Goal: Check status: Check status

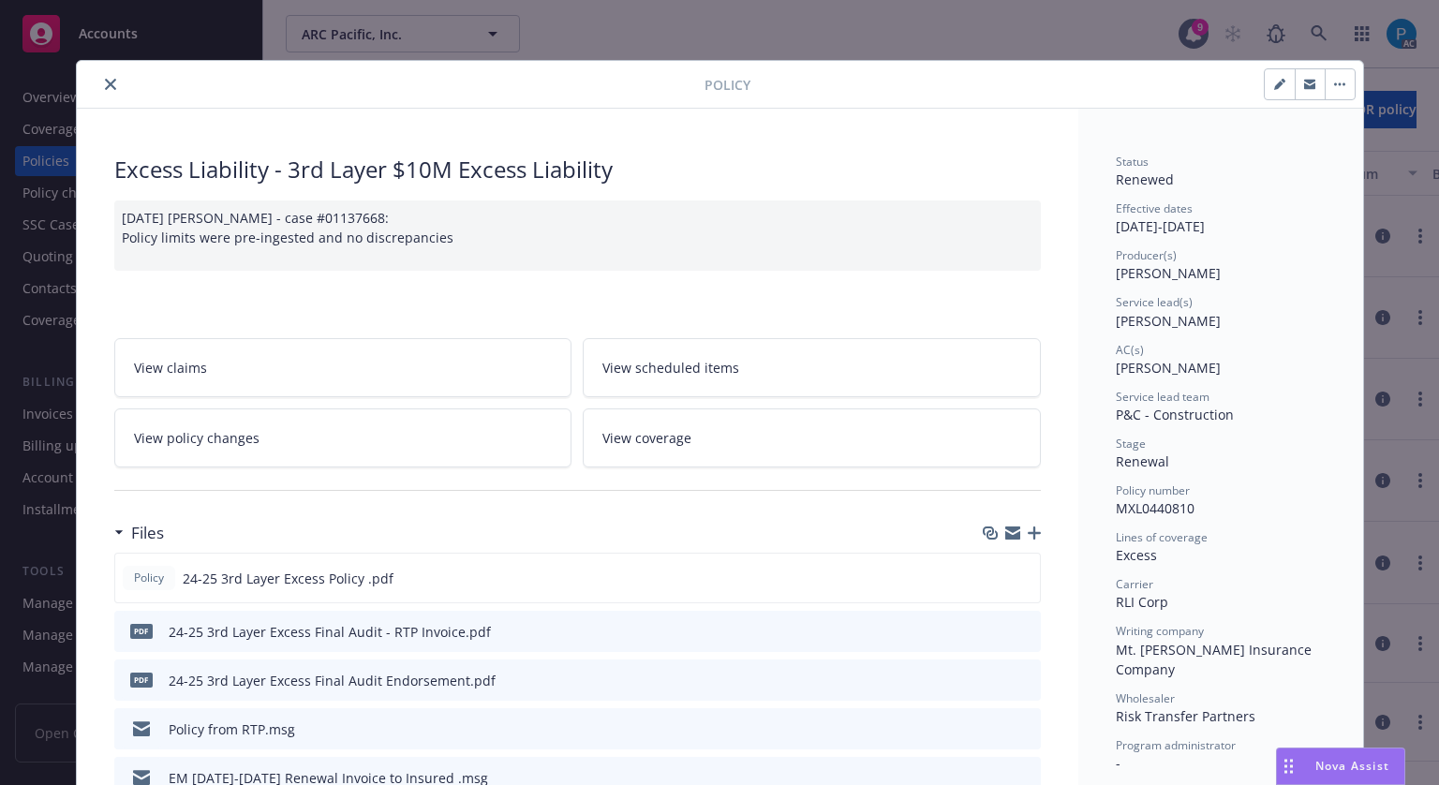
scroll to position [56, 0]
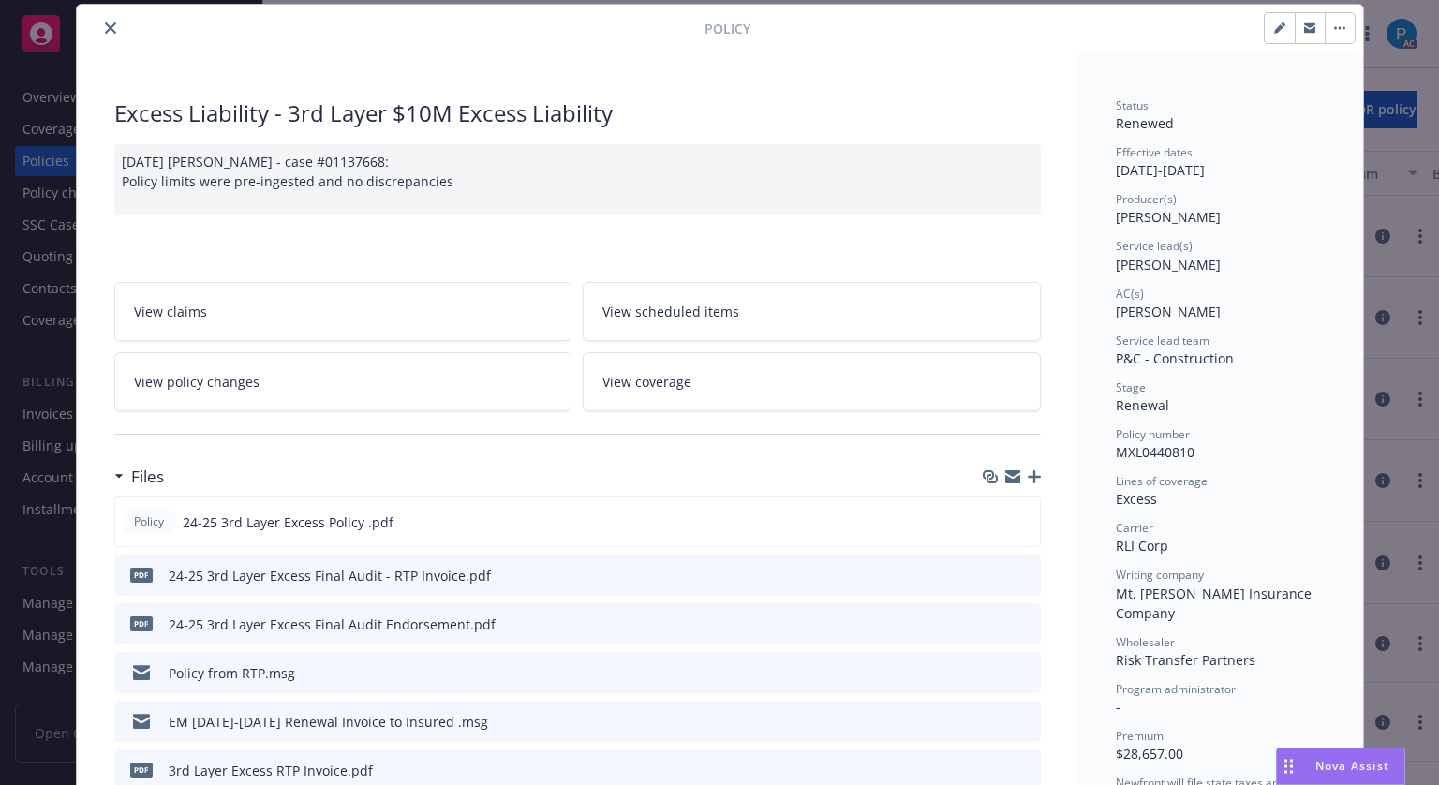
click at [105, 29] on icon "close" at bounding box center [110, 27] width 11 height 11
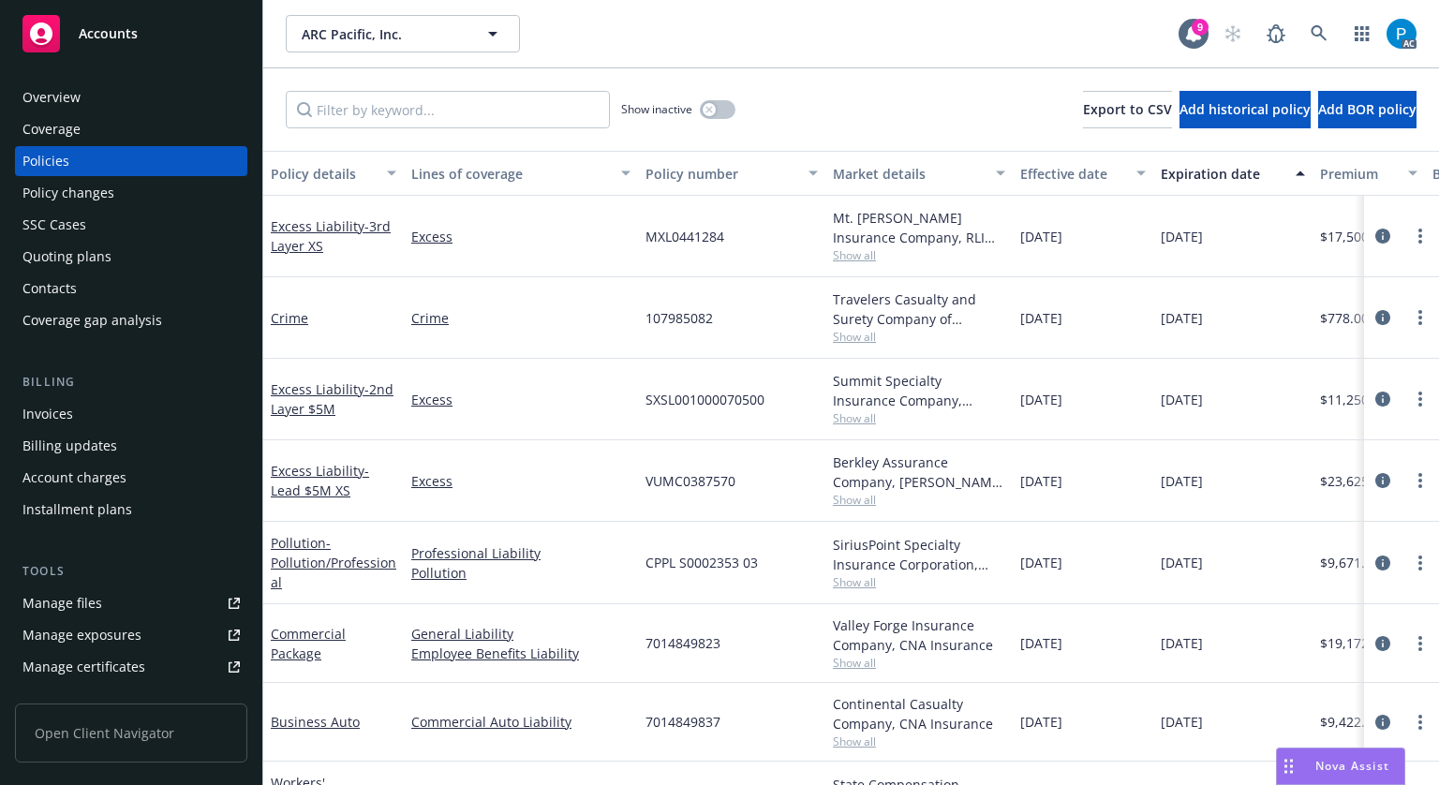
click at [98, 29] on span "Accounts" at bounding box center [108, 33] width 59 height 15
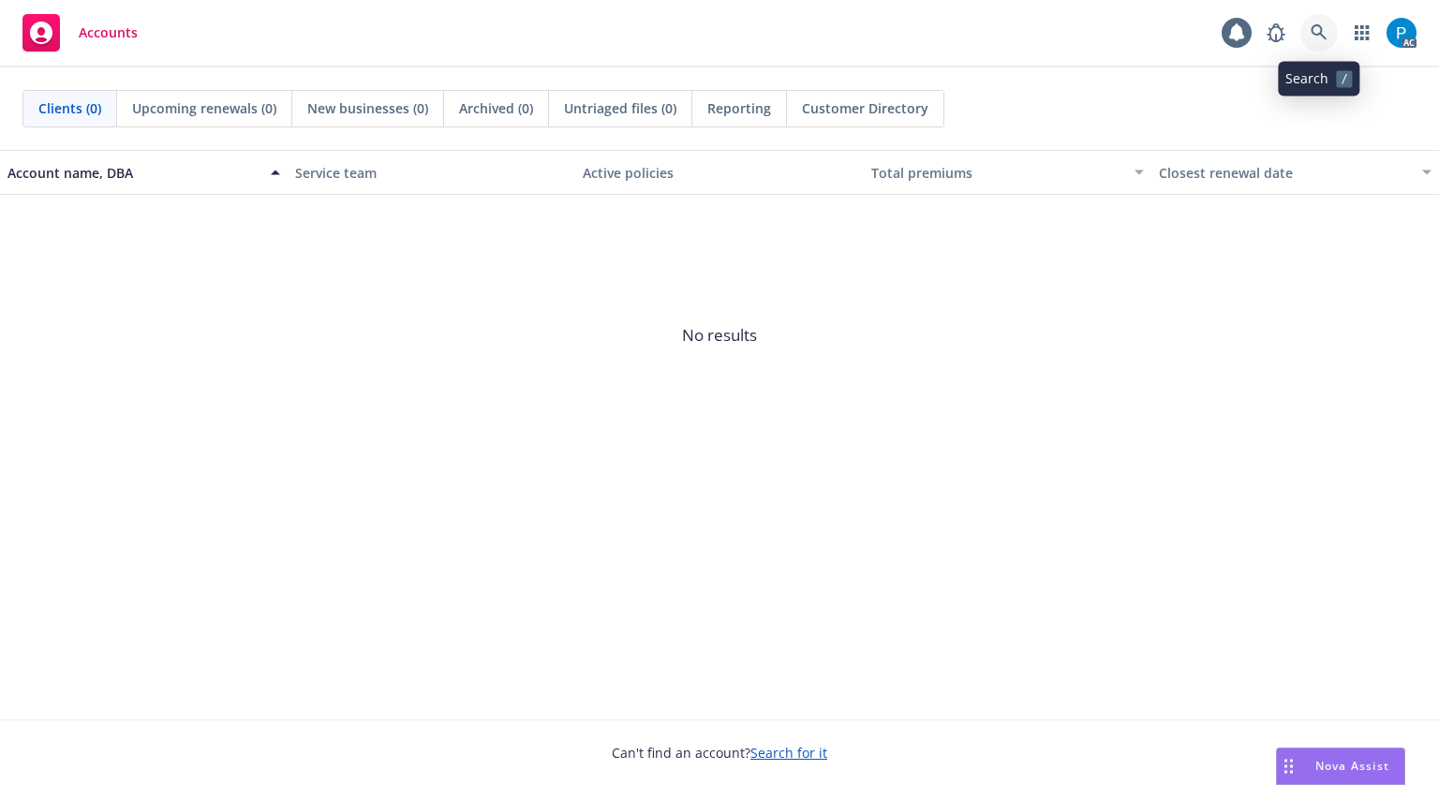
click at [1314, 22] on link at bounding box center [1318, 32] width 37 height 37
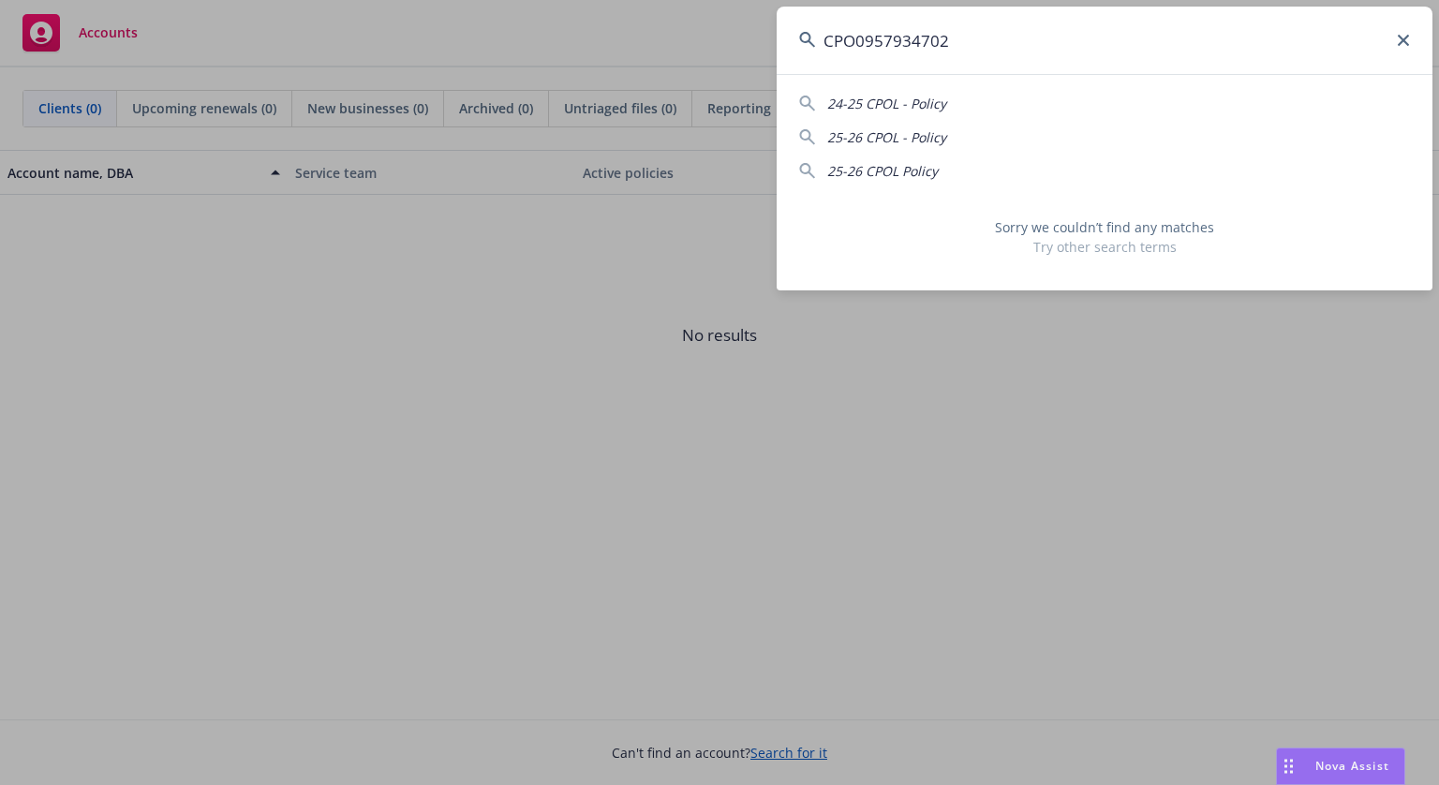
click at [865, 45] on input "CPO0957934702" at bounding box center [1105, 40] width 656 height 67
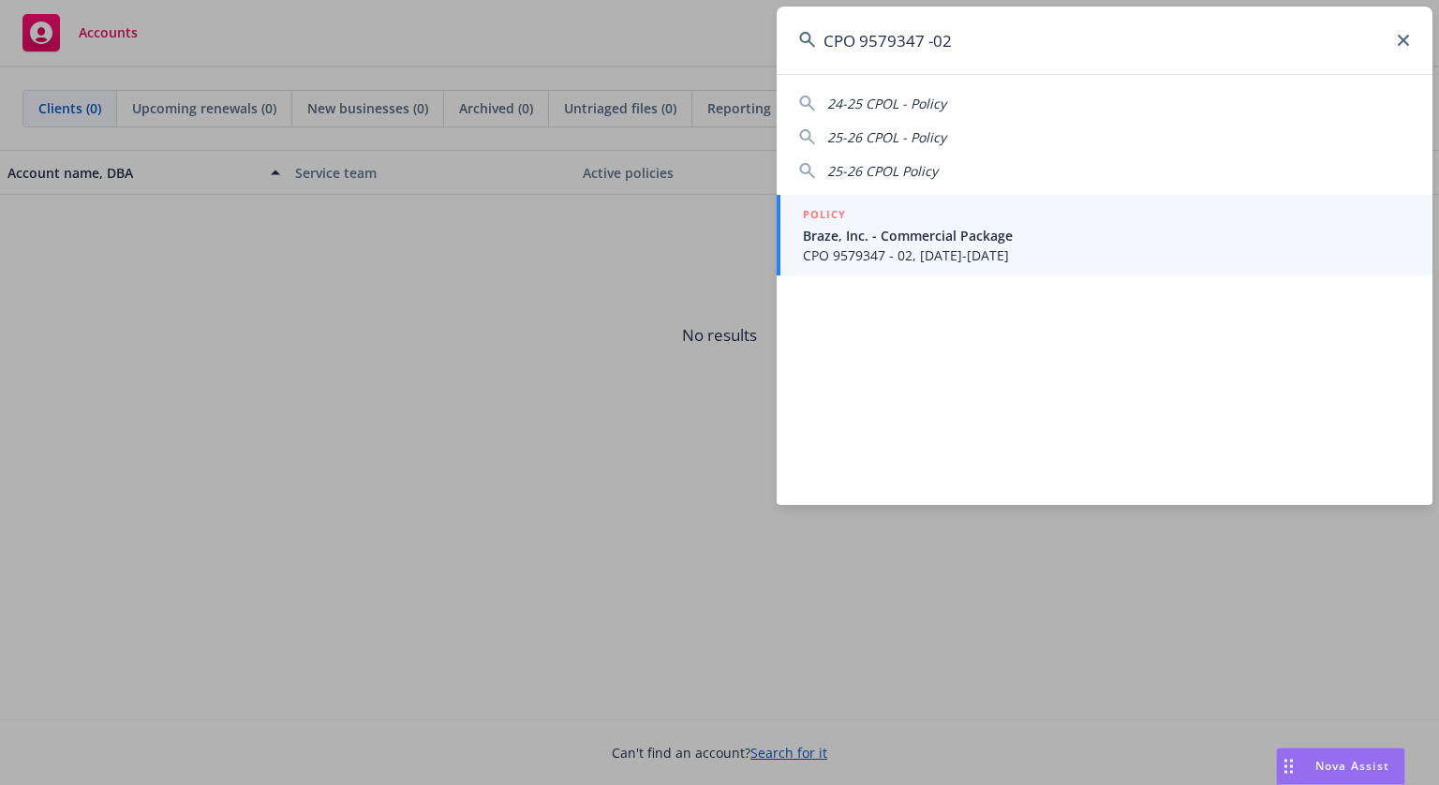
type input "CPO 9579347 - 02"
click at [930, 239] on span "Braze, Inc. - Commercial Package" at bounding box center [1106, 236] width 607 height 20
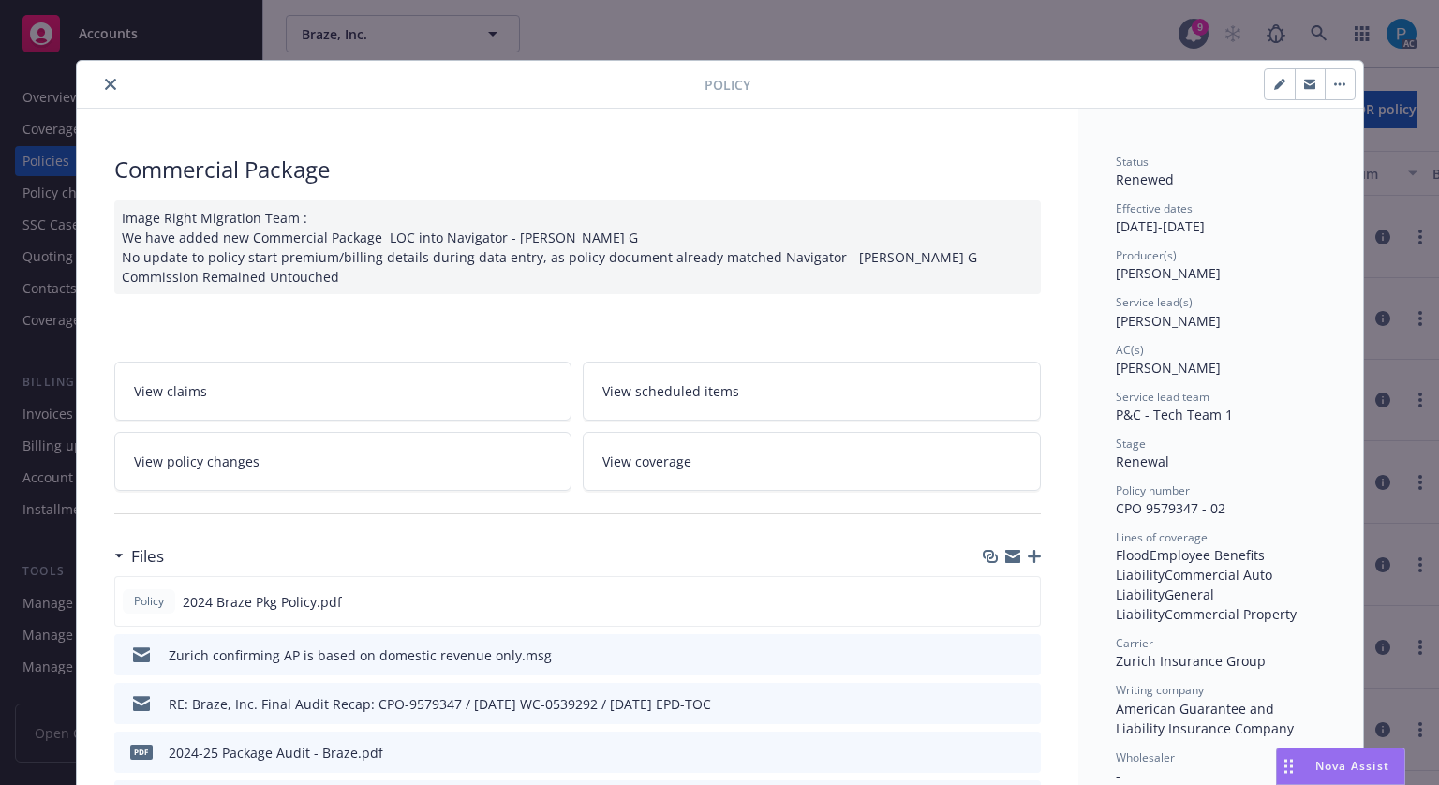
click at [107, 89] on icon "close" at bounding box center [110, 84] width 11 height 11
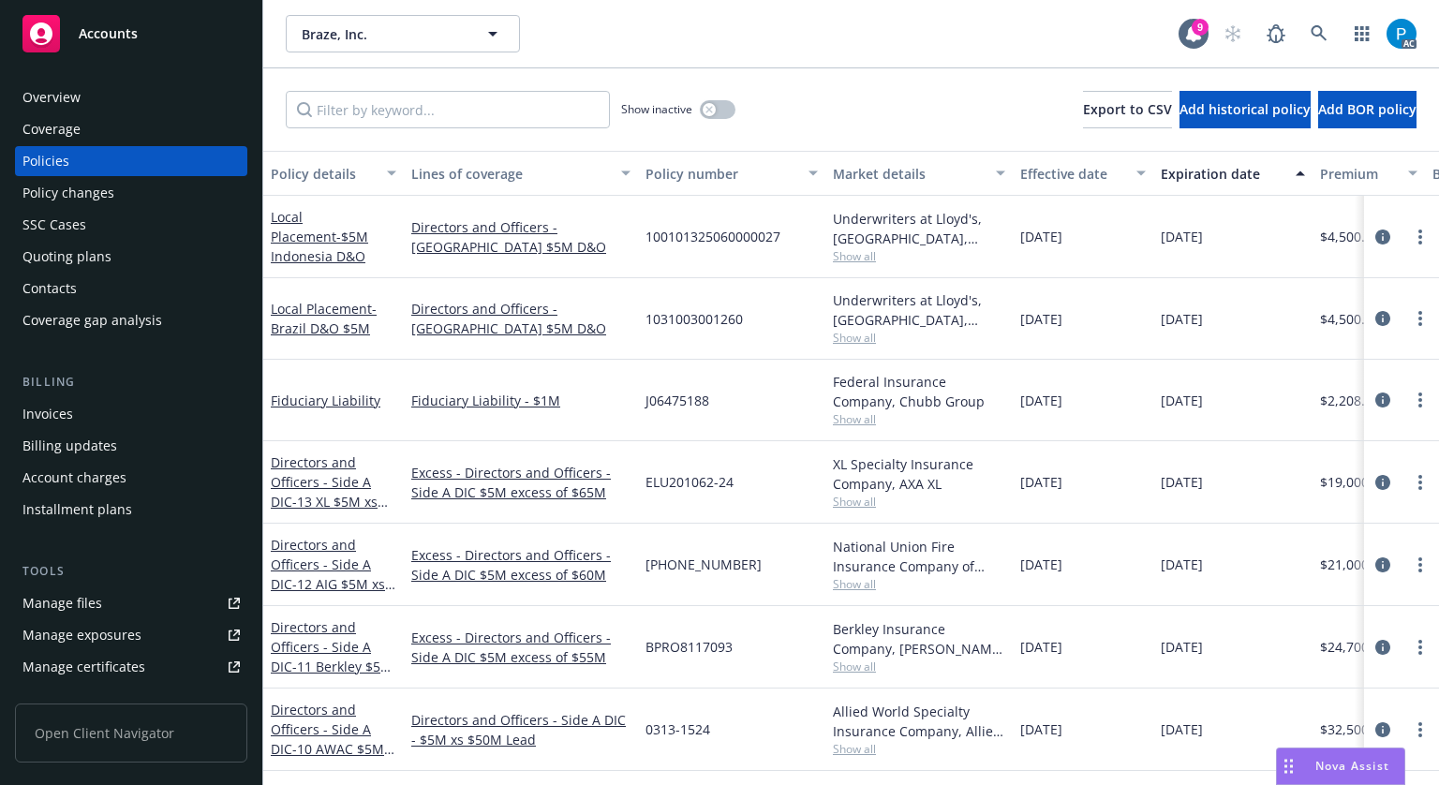
click at [77, 405] on div "Invoices" at bounding box center [130, 414] width 217 height 30
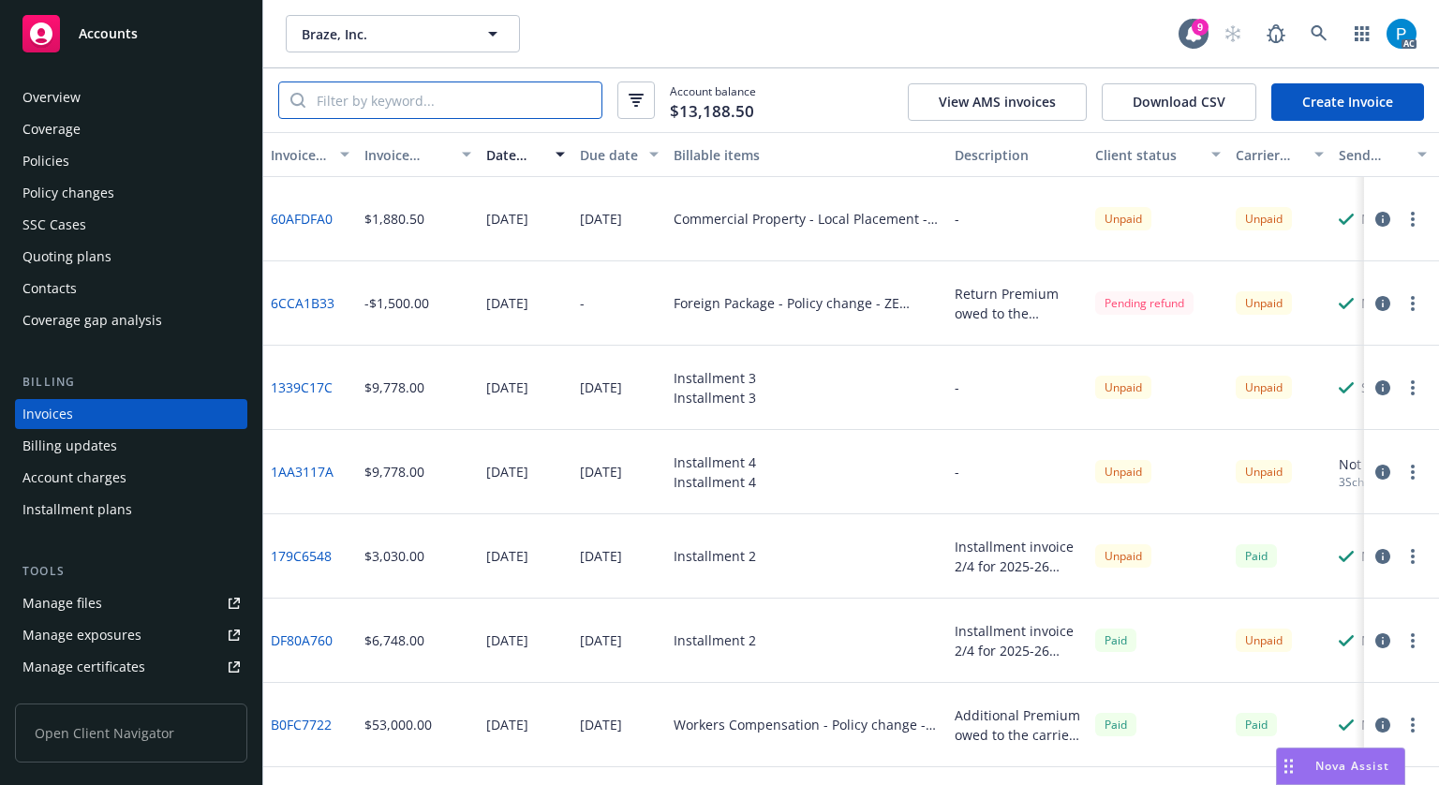
click at [422, 95] on input "search" at bounding box center [453, 100] width 296 height 36
paste input "CPO 9579347 - 02"
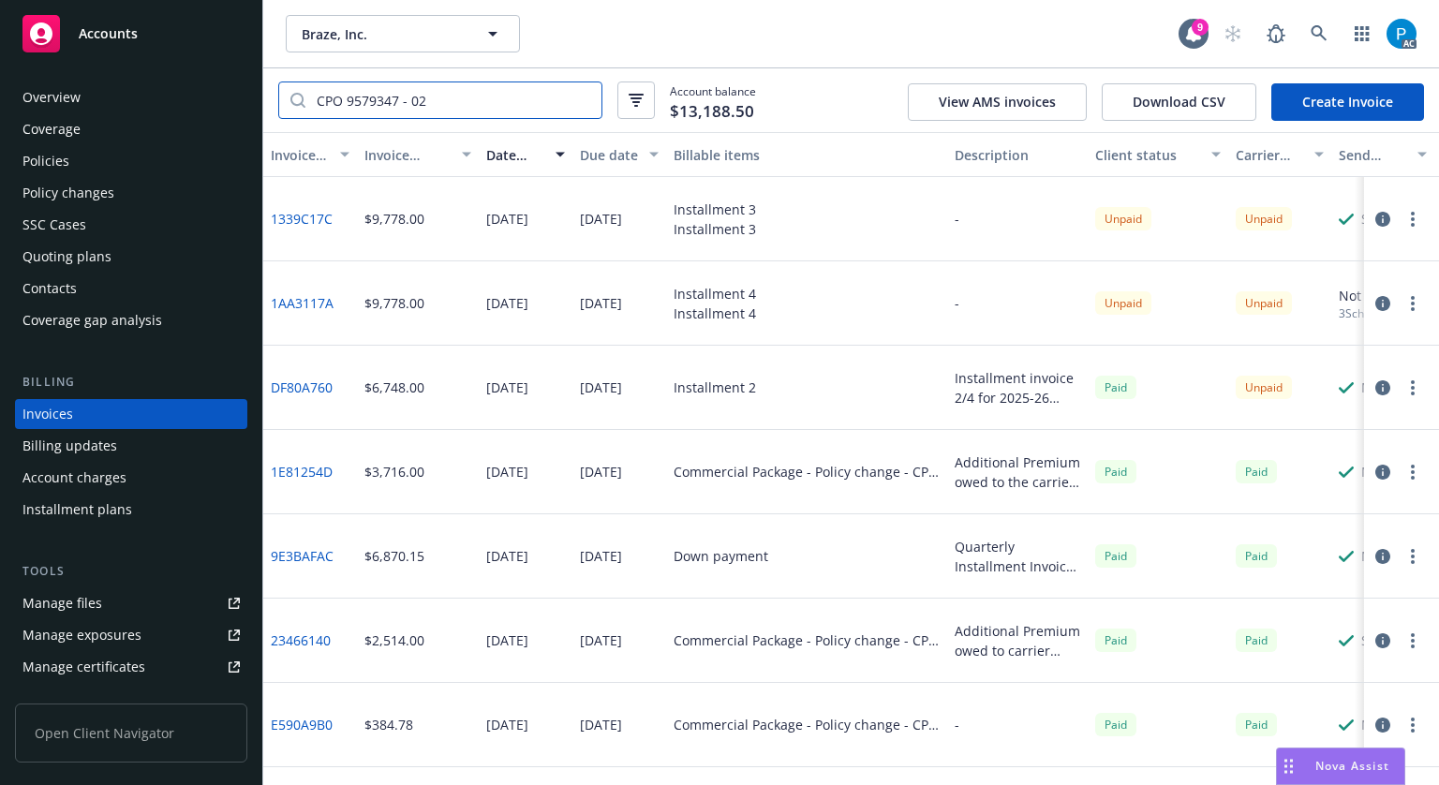
type input "CPO 9579347 - 02"
click at [168, 31] on div "Accounts" at bounding box center [130, 33] width 217 height 37
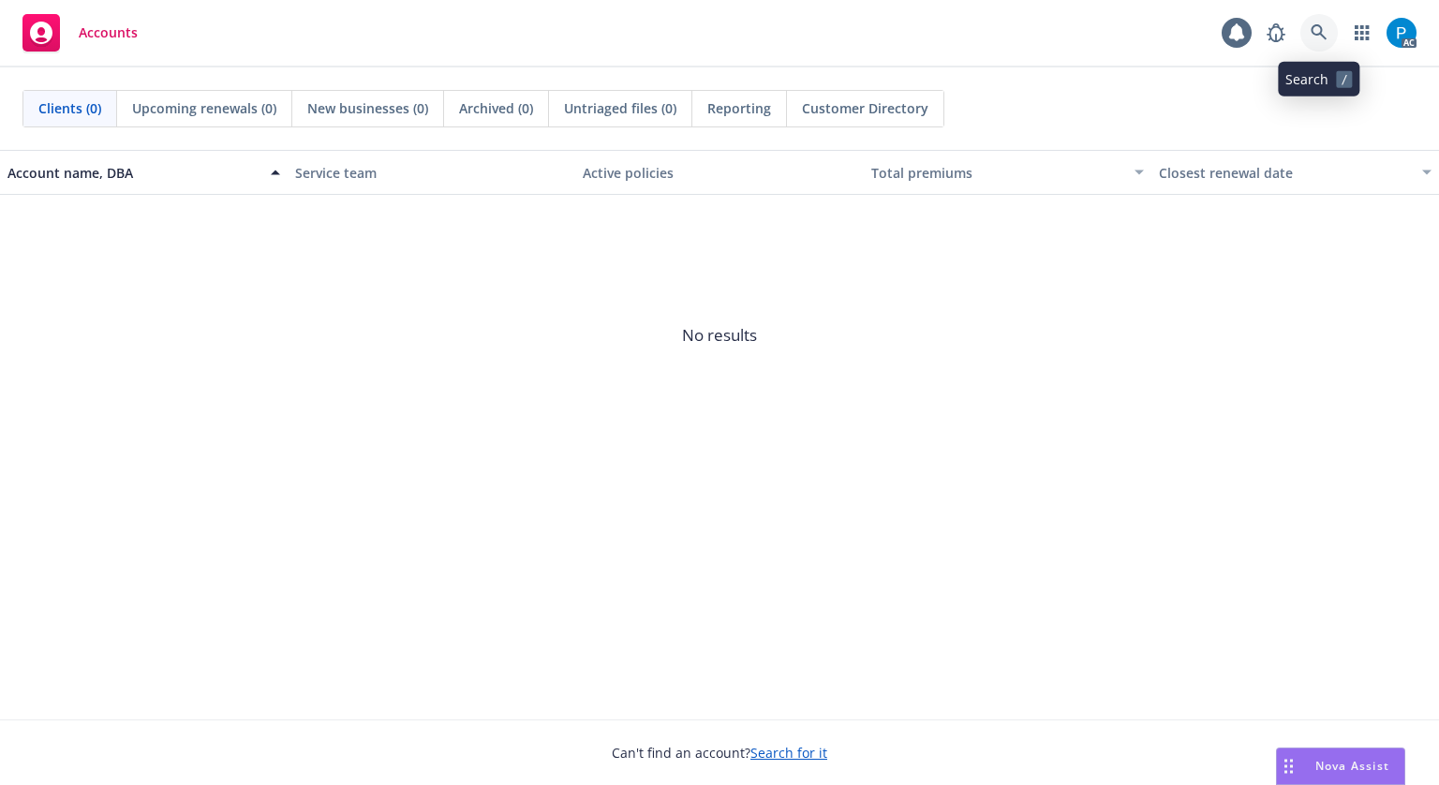
click at [1323, 36] on icon at bounding box center [1319, 32] width 16 height 16
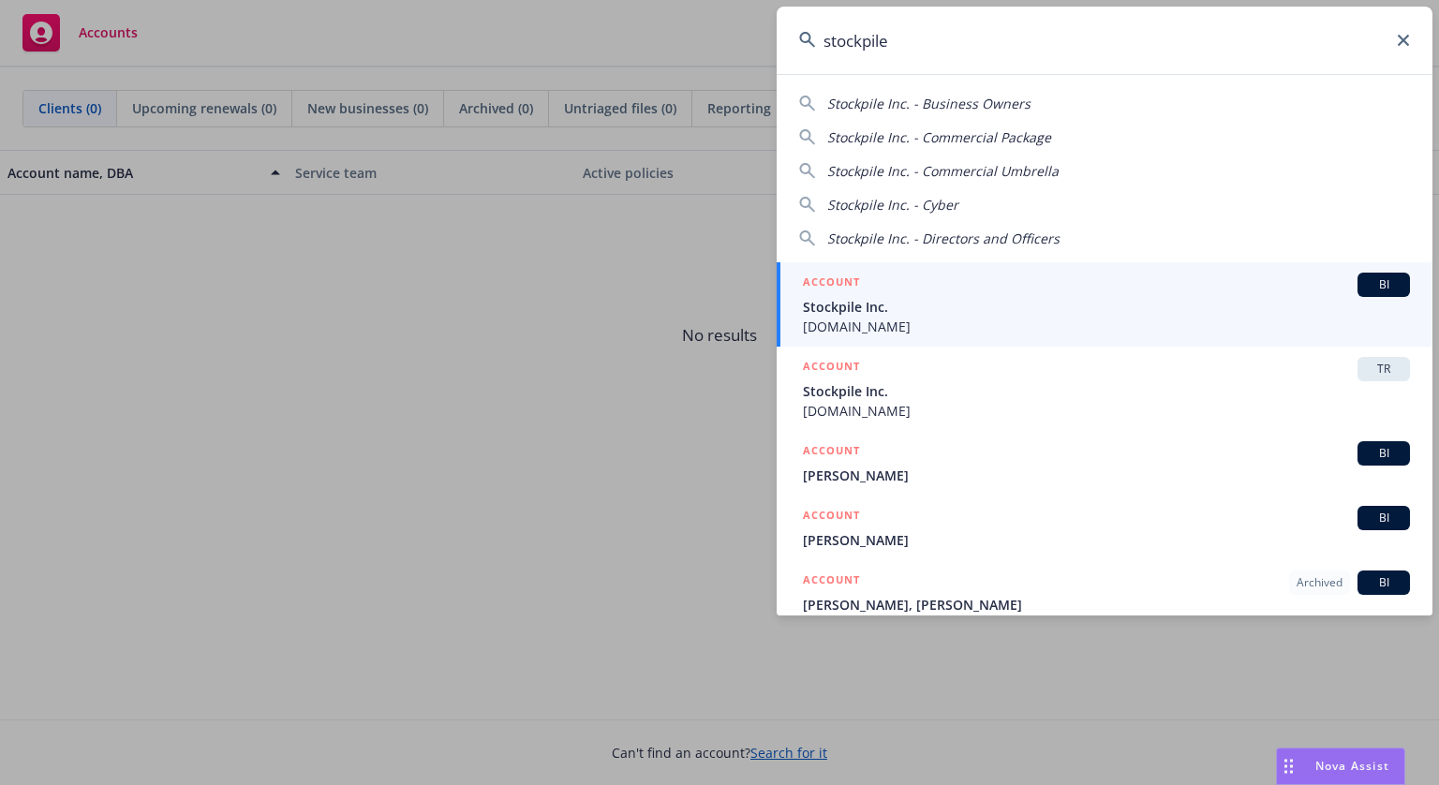
type input "stockpile"
click at [966, 291] on div "ACCOUNT BI" at bounding box center [1106, 285] width 607 height 24
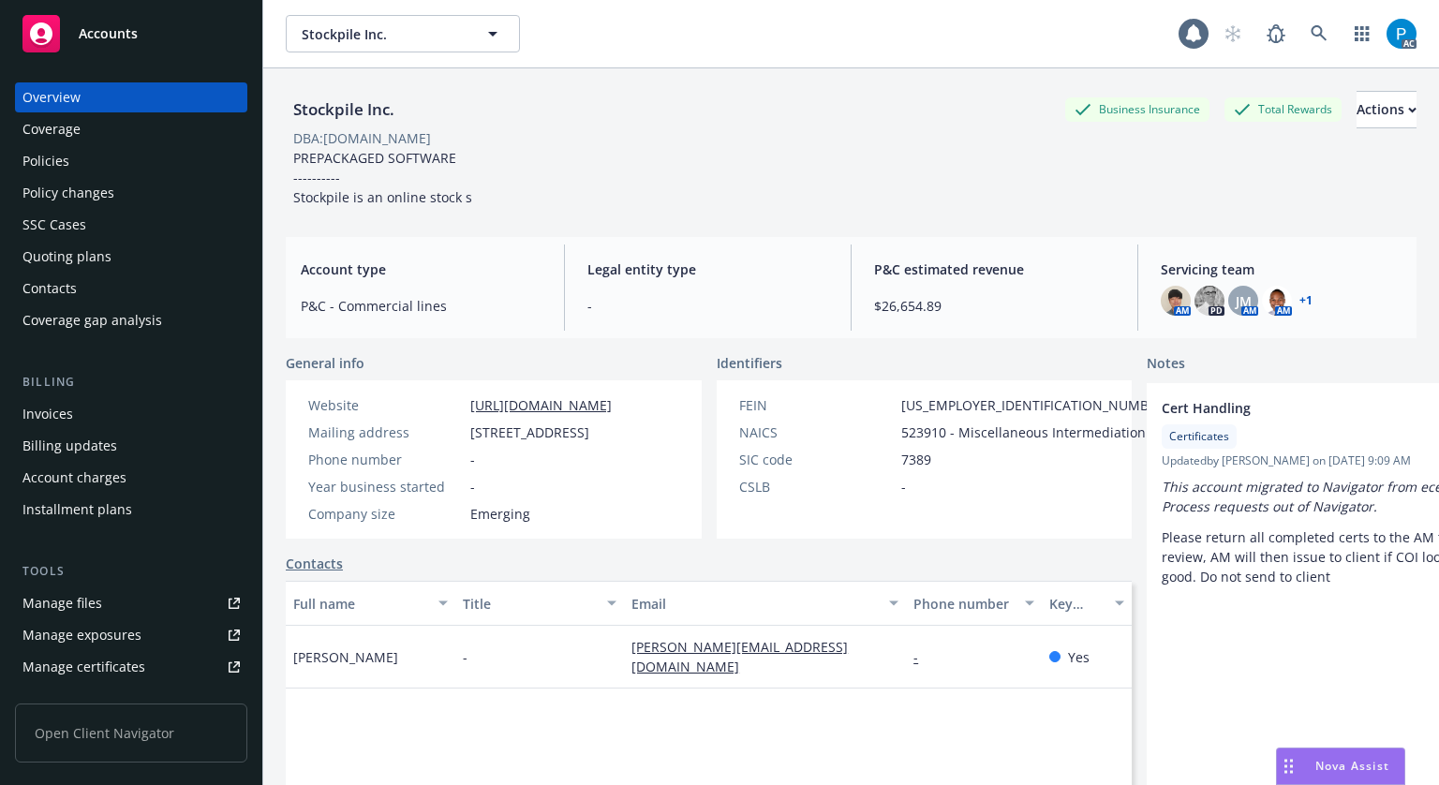
click at [86, 408] on div "Invoices" at bounding box center [130, 414] width 217 height 30
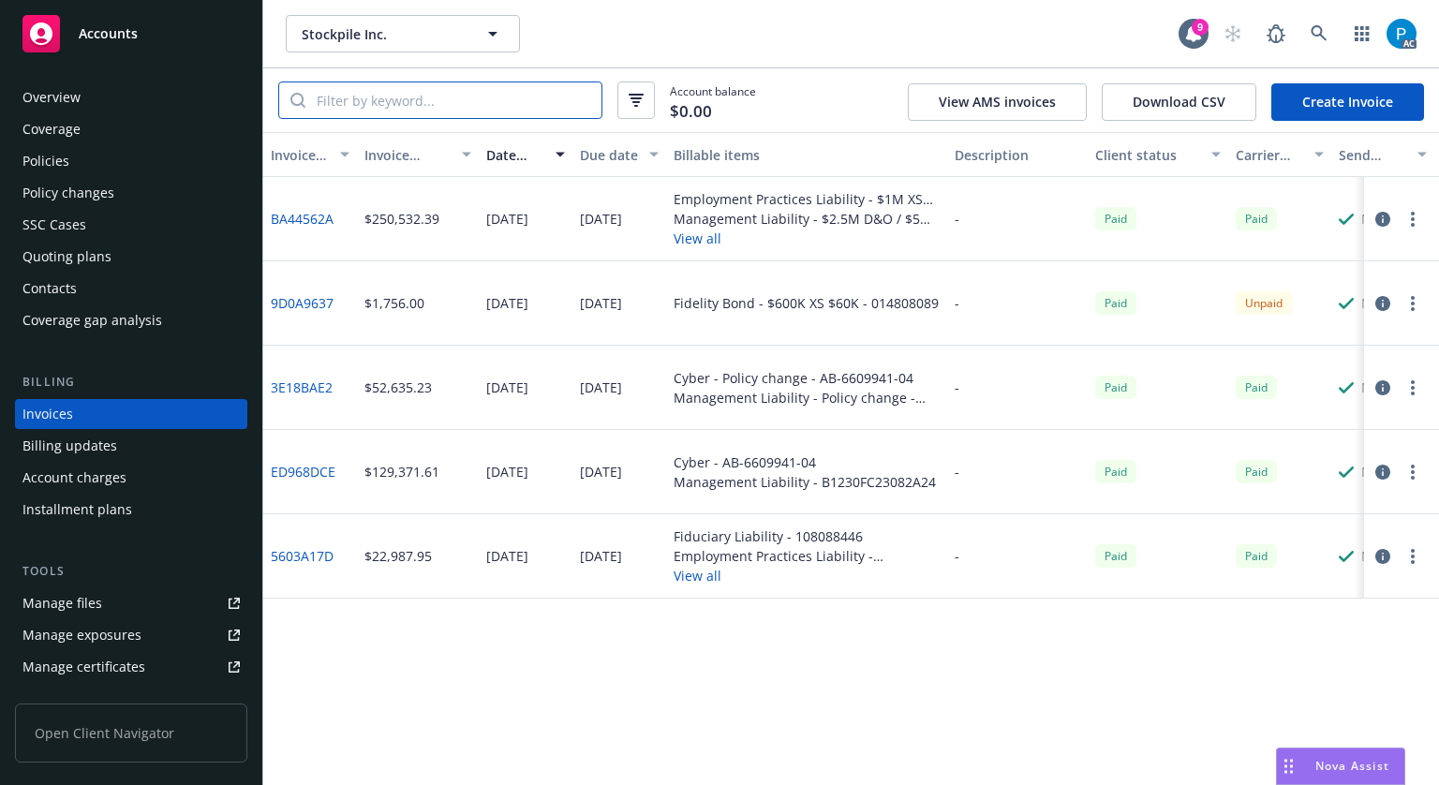
click at [506, 103] on input "search" at bounding box center [453, 100] width 296 height 36
paste input "BA44562A"
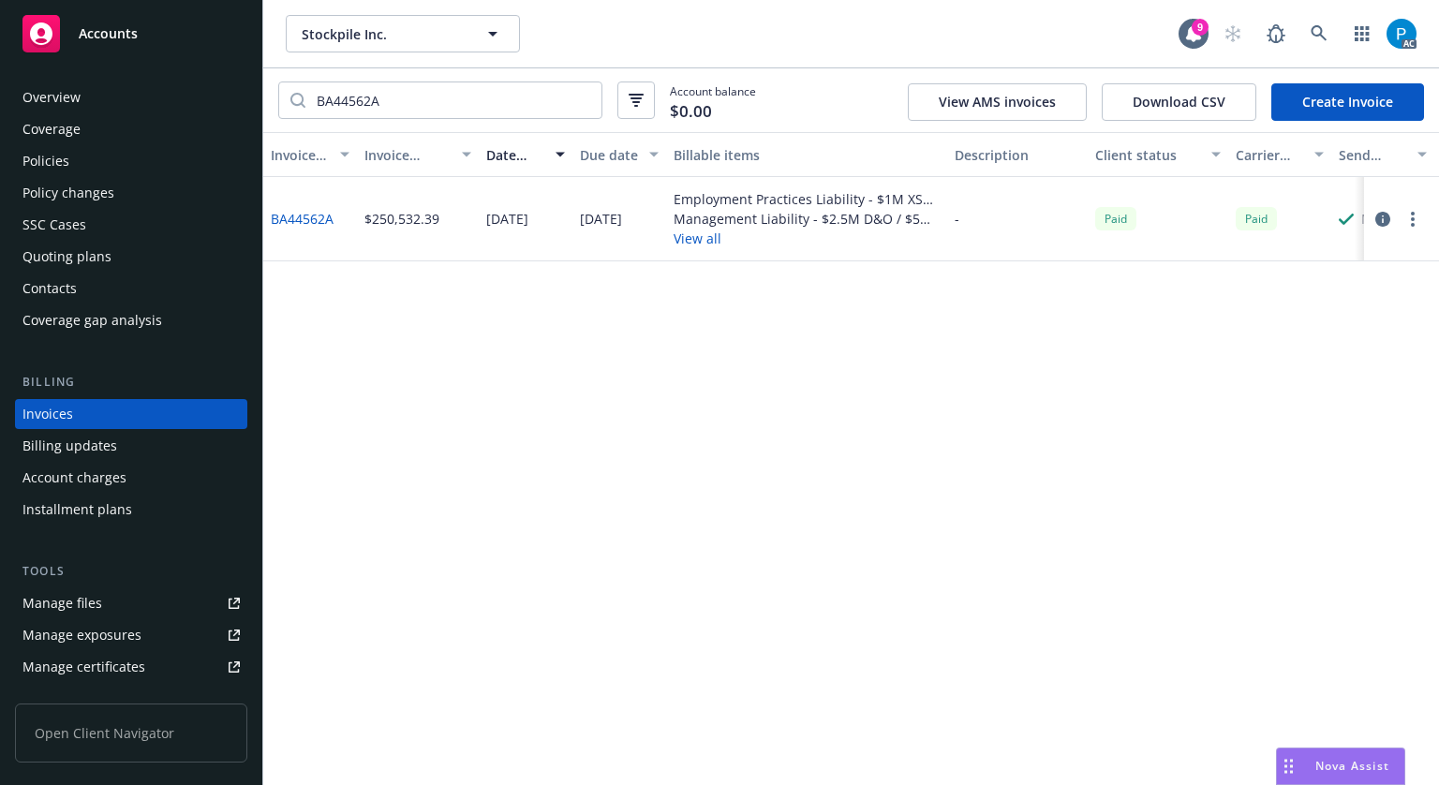
click at [1383, 221] on icon "button" at bounding box center [1382, 219] width 15 height 15
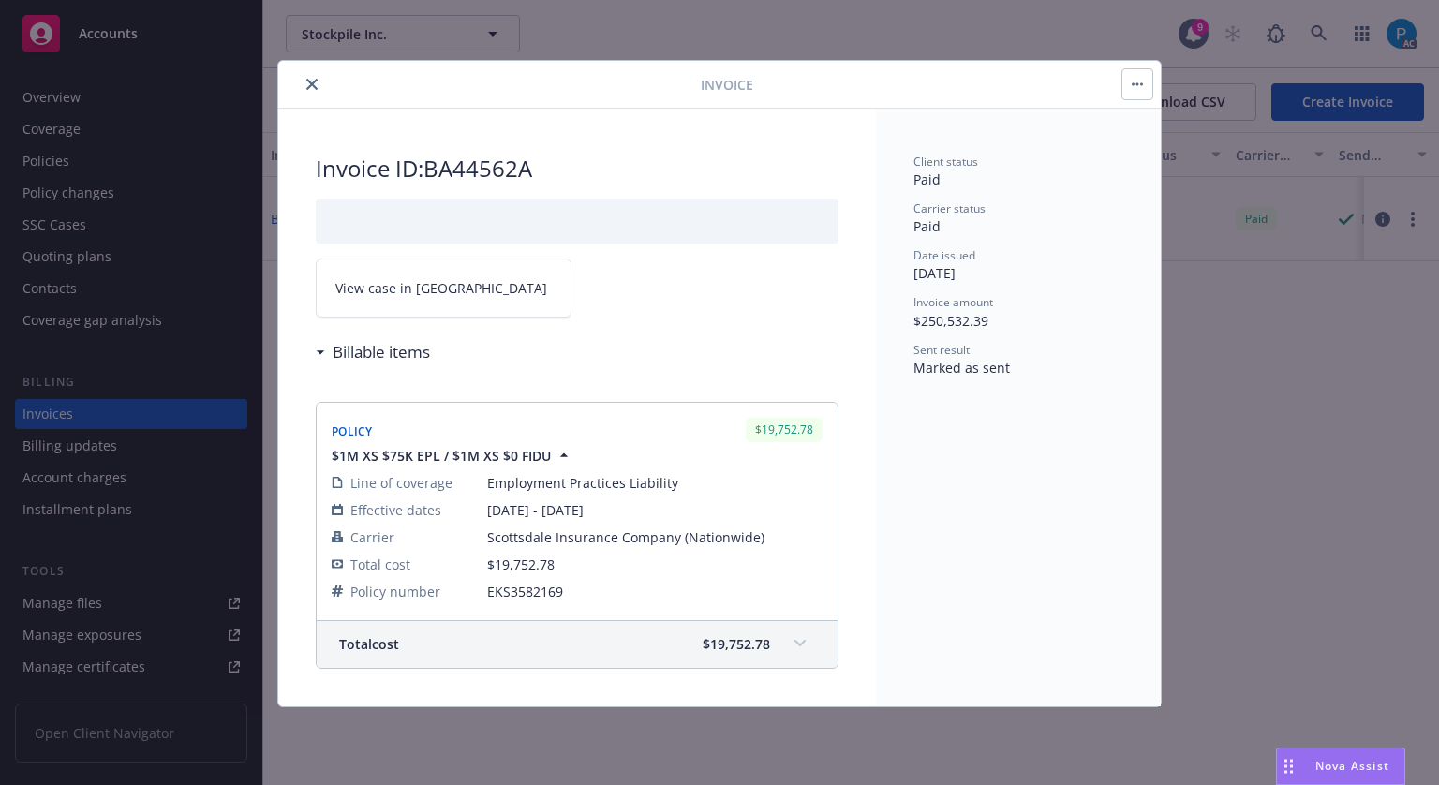
click at [420, 291] on span "View case in [GEOGRAPHIC_DATA]" at bounding box center [441, 288] width 212 height 20
click at [302, 82] on button "close" at bounding box center [312, 84] width 22 height 22
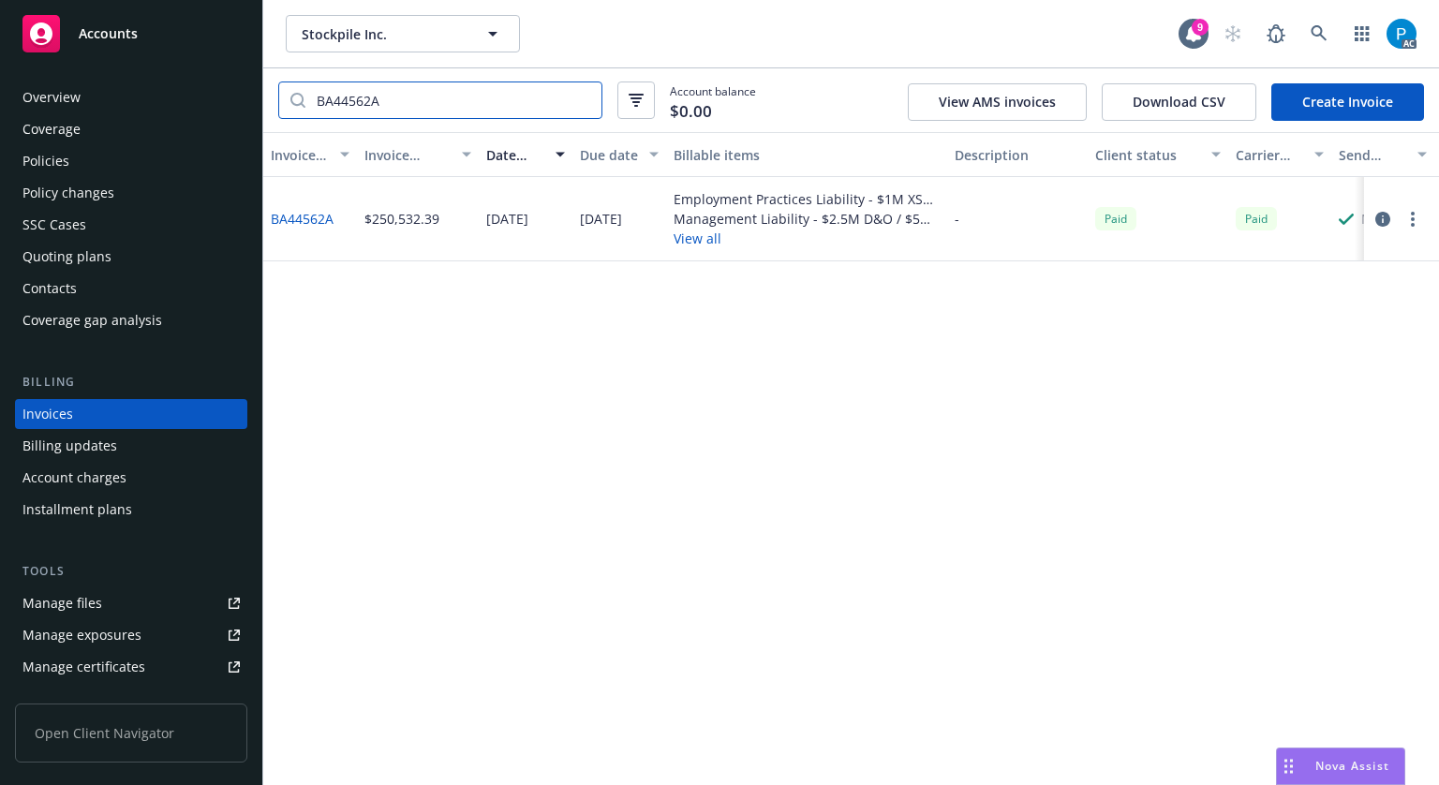
click at [405, 96] on input "BA44562A" at bounding box center [453, 100] width 296 height 36
paste input "9D0A9637"
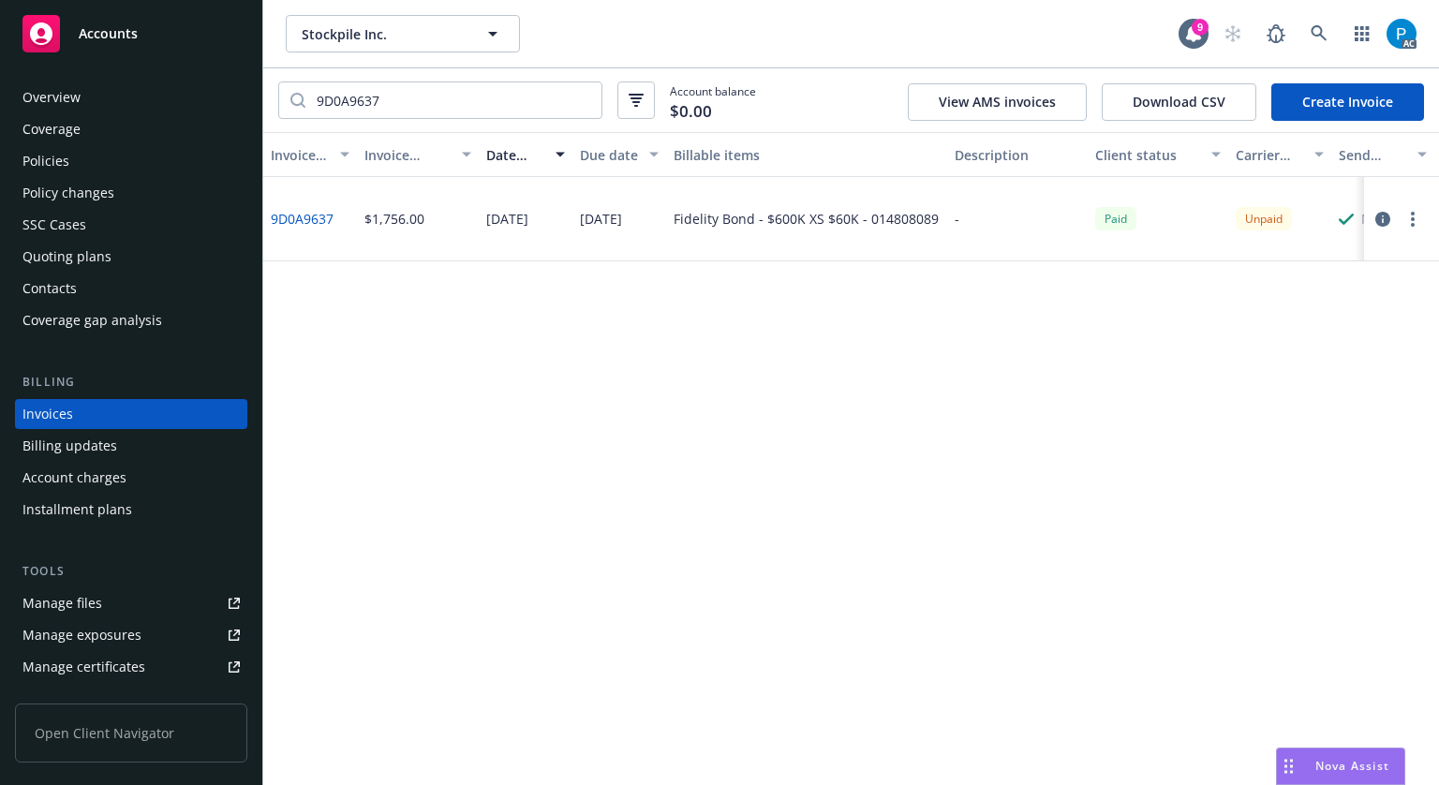
click at [1385, 213] on icon "button" at bounding box center [1382, 219] width 15 height 15
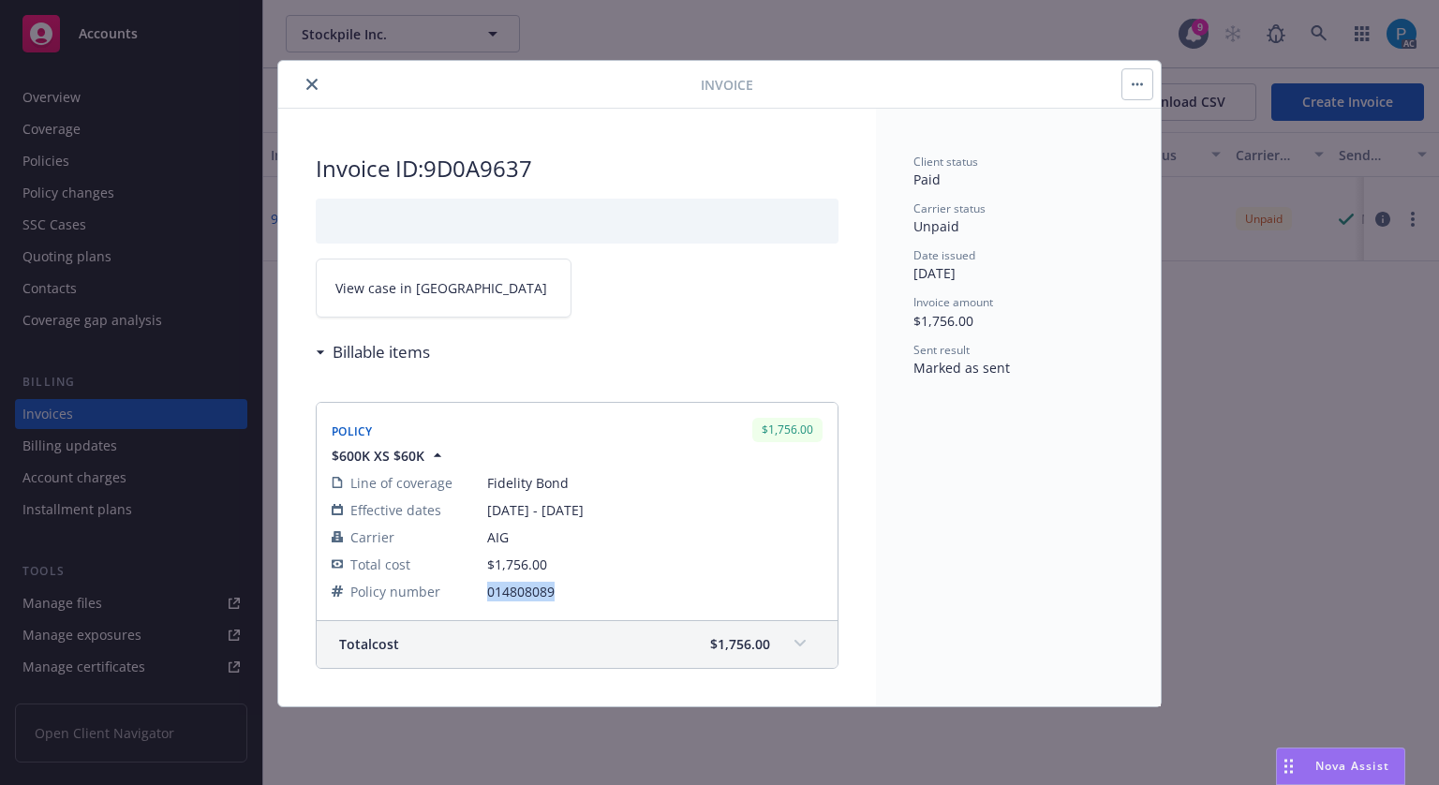
drag, startPoint x: 556, startPoint y: 587, endPoint x: 480, endPoint y: 591, distance: 76.0
click at [480, 591] on tr "Policy number 014808089" at bounding box center [577, 591] width 491 height 27
copy tr "014808089"
click at [398, 268] on link "View case in [GEOGRAPHIC_DATA]" at bounding box center [444, 288] width 256 height 59
copy tr "014808089"
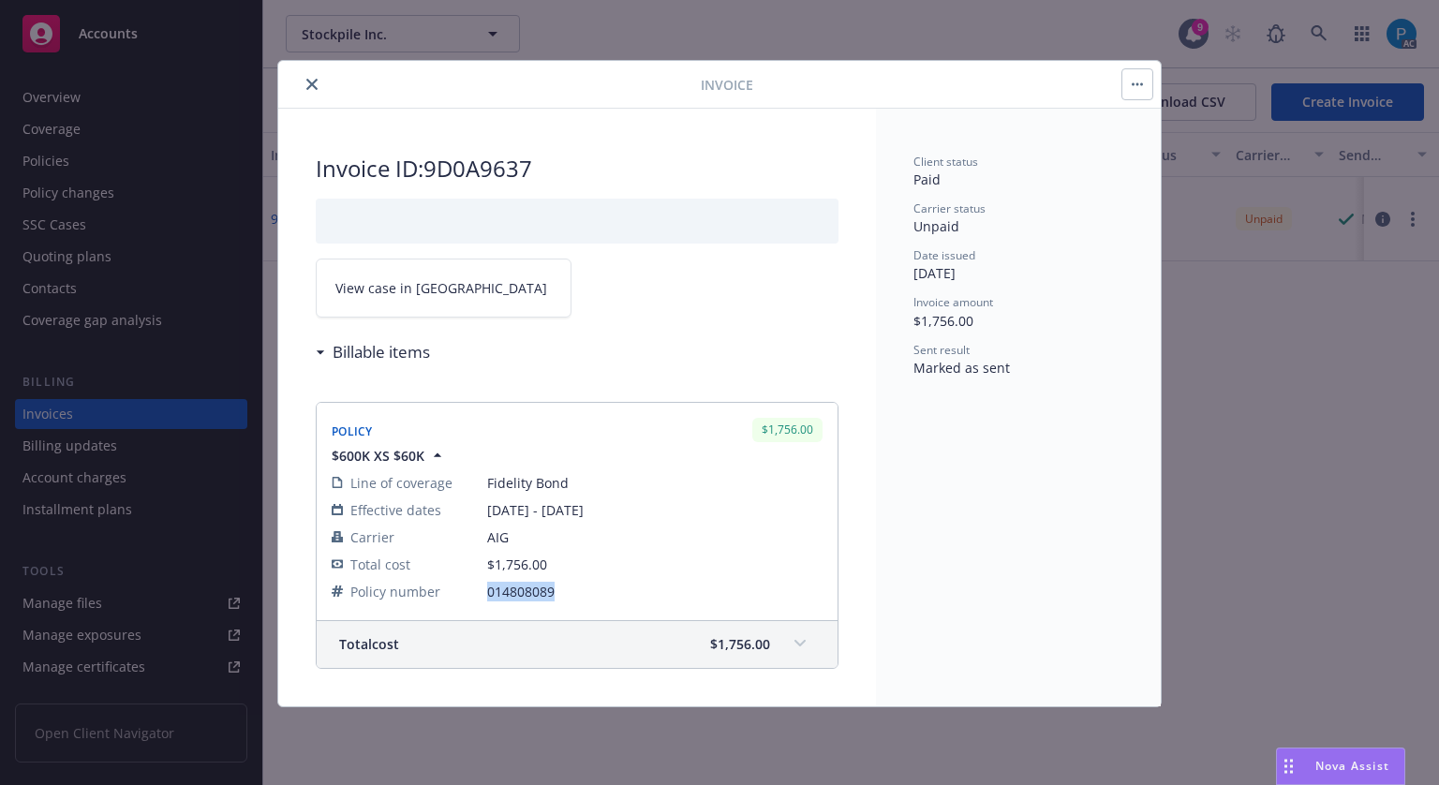
click at [304, 92] on button "close" at bounding box center [312, 84] width 22 height 22
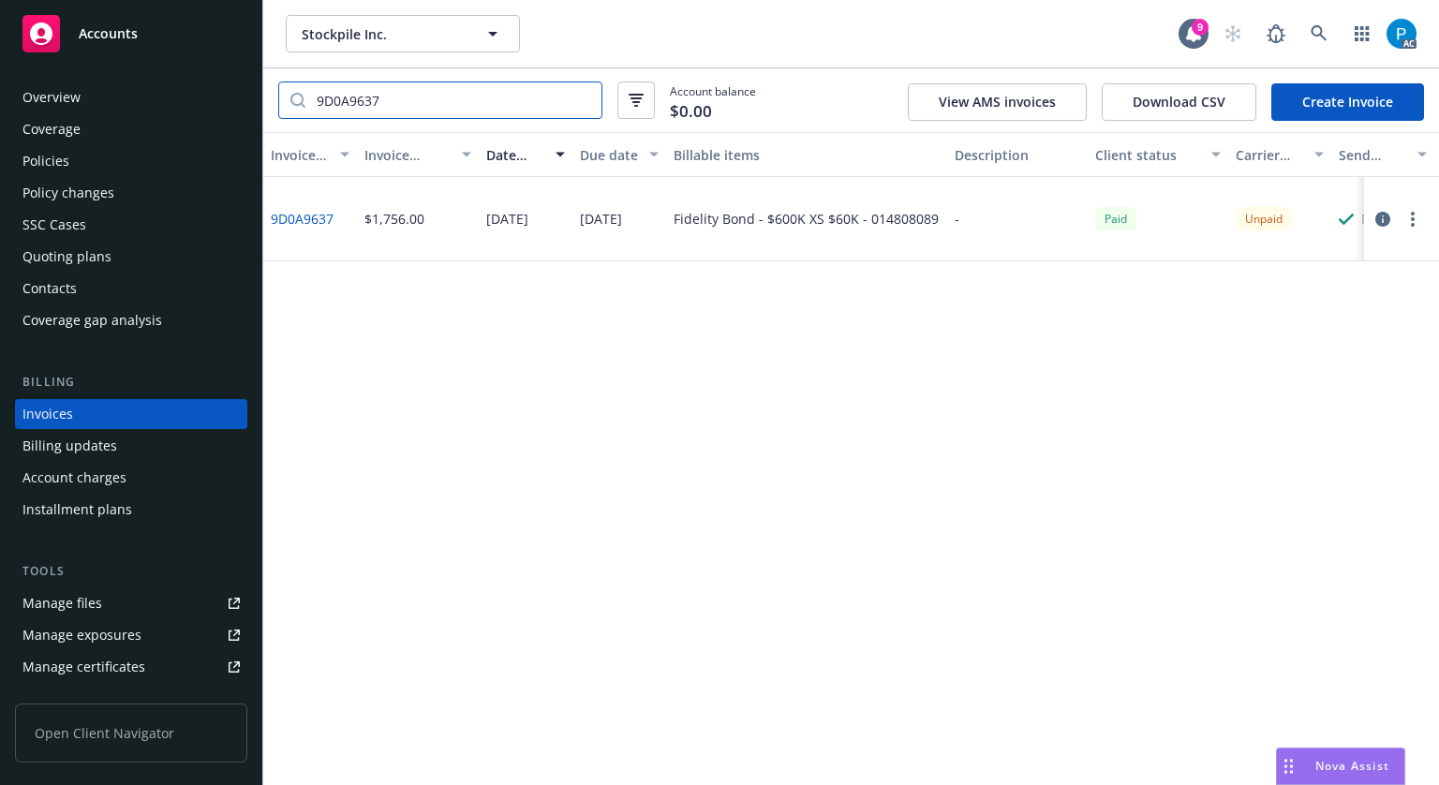
click at [395, 101] on input "9D0A9637" at bounding box center [453, 100] width 296 height 36
paste input "BA44562A"
type input "BA44562A"
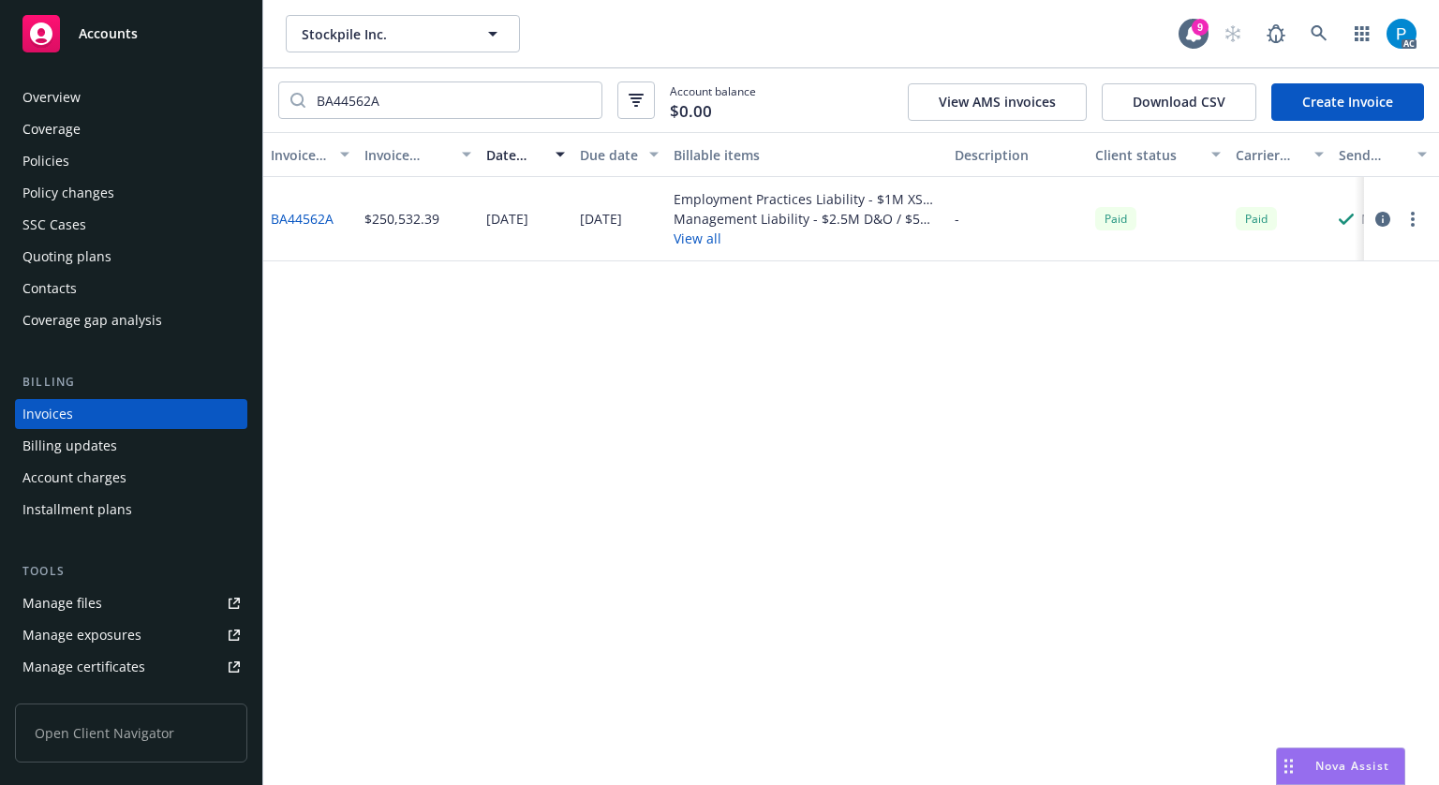
click at [1382, 220] on icon "button" at bounding box center [1382, 219] width 15 height 15
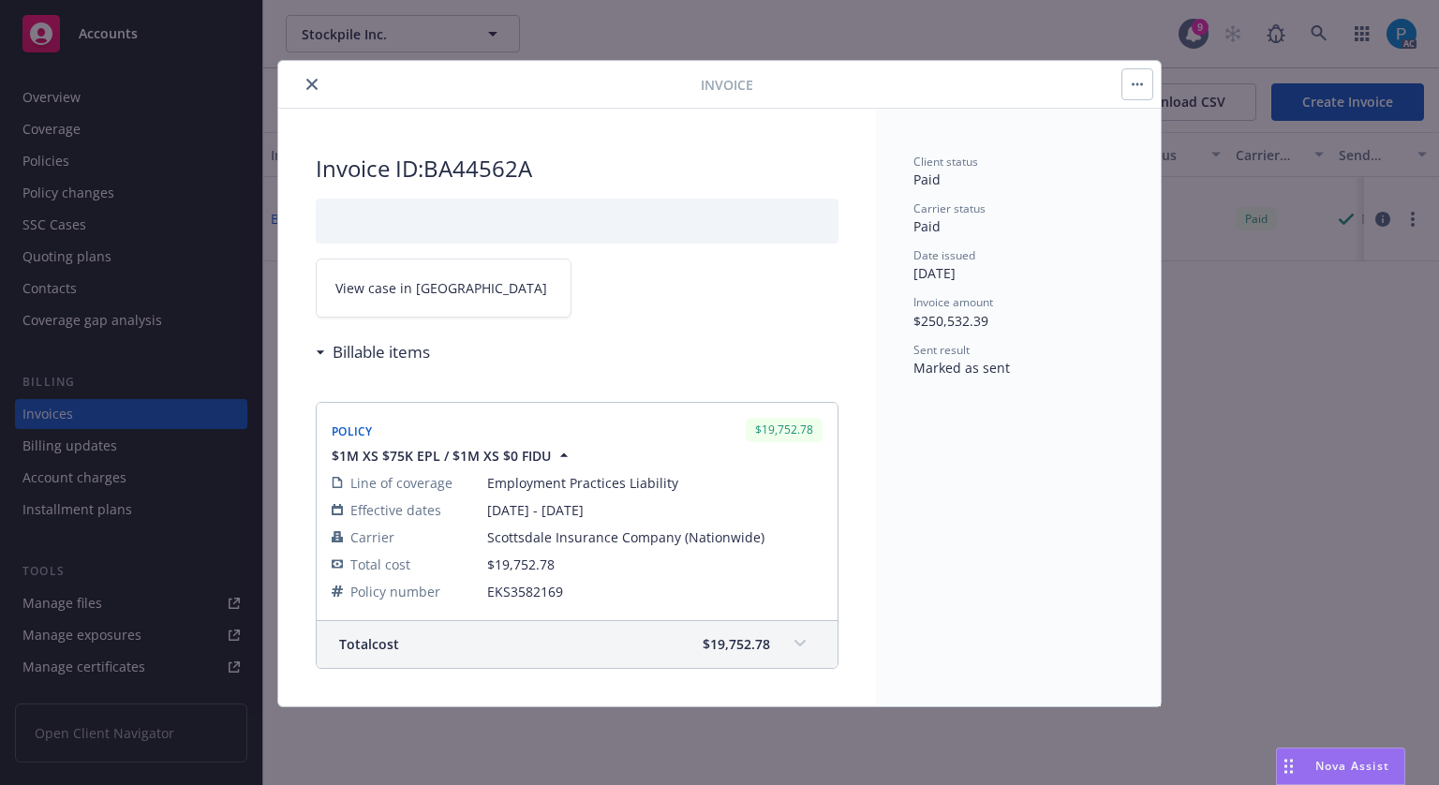
click at [436, 265] on link "View case in [GEOGRAPHIC_DATA]" at bounding box center [444, 288] width 256 height 59
drag, startPoint x: 558, startPoint y: 591, endPoint x: 488, endPoint y: 578, distance: 71.5
click at [488, 578] on td "EKS3582169" at bounding box center [654, 591] width 335 height 27
click at [423, 284] on span "View case in [GEOGRAPHIC_DATA]" at bounding box center [441, 288] width 212 height 20
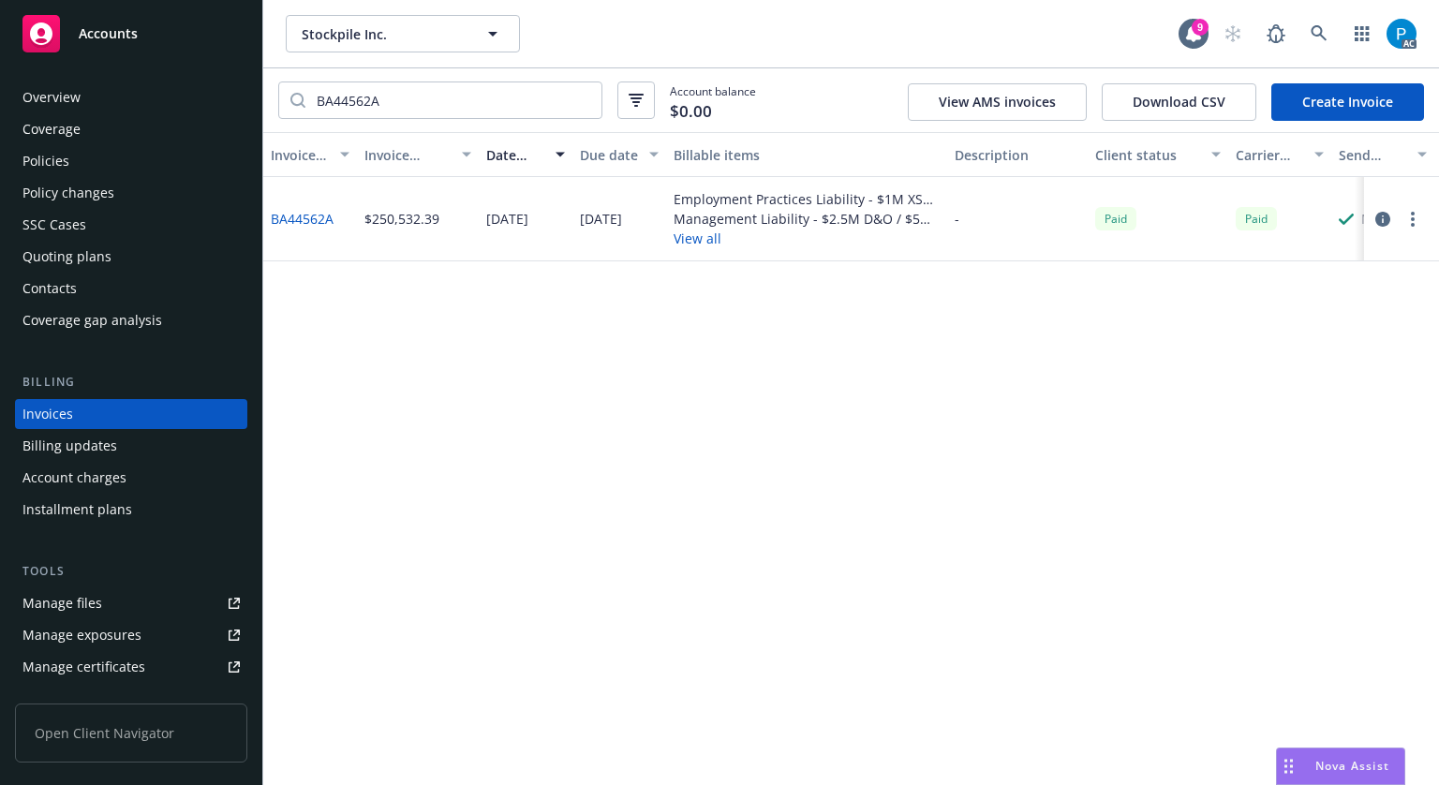
click at [157, 22] on div "Accounts" at bounding box center [130, 33] width 217 height 37
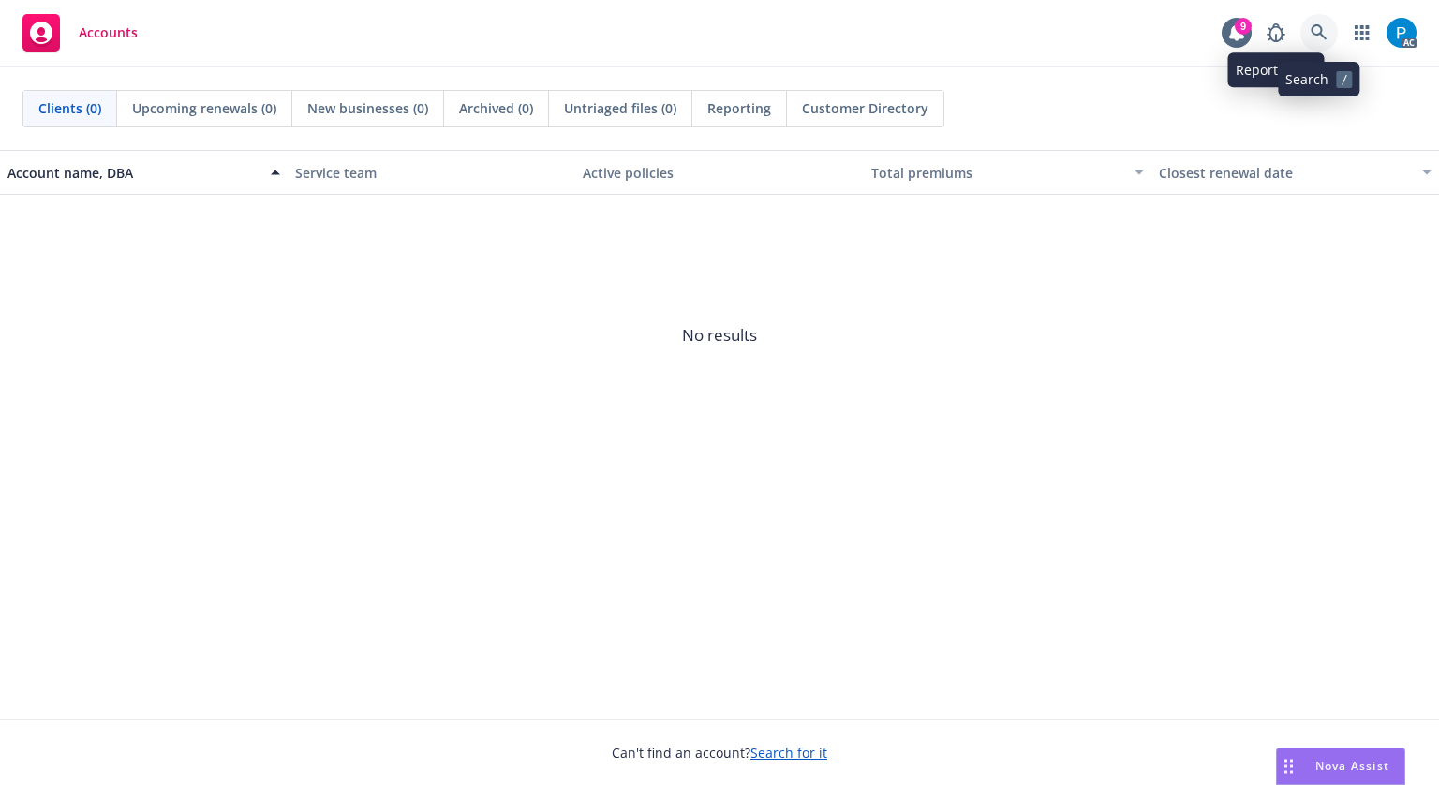
click at [1315, 23] on link at bounding box center [1318, 32] width 37 height 37
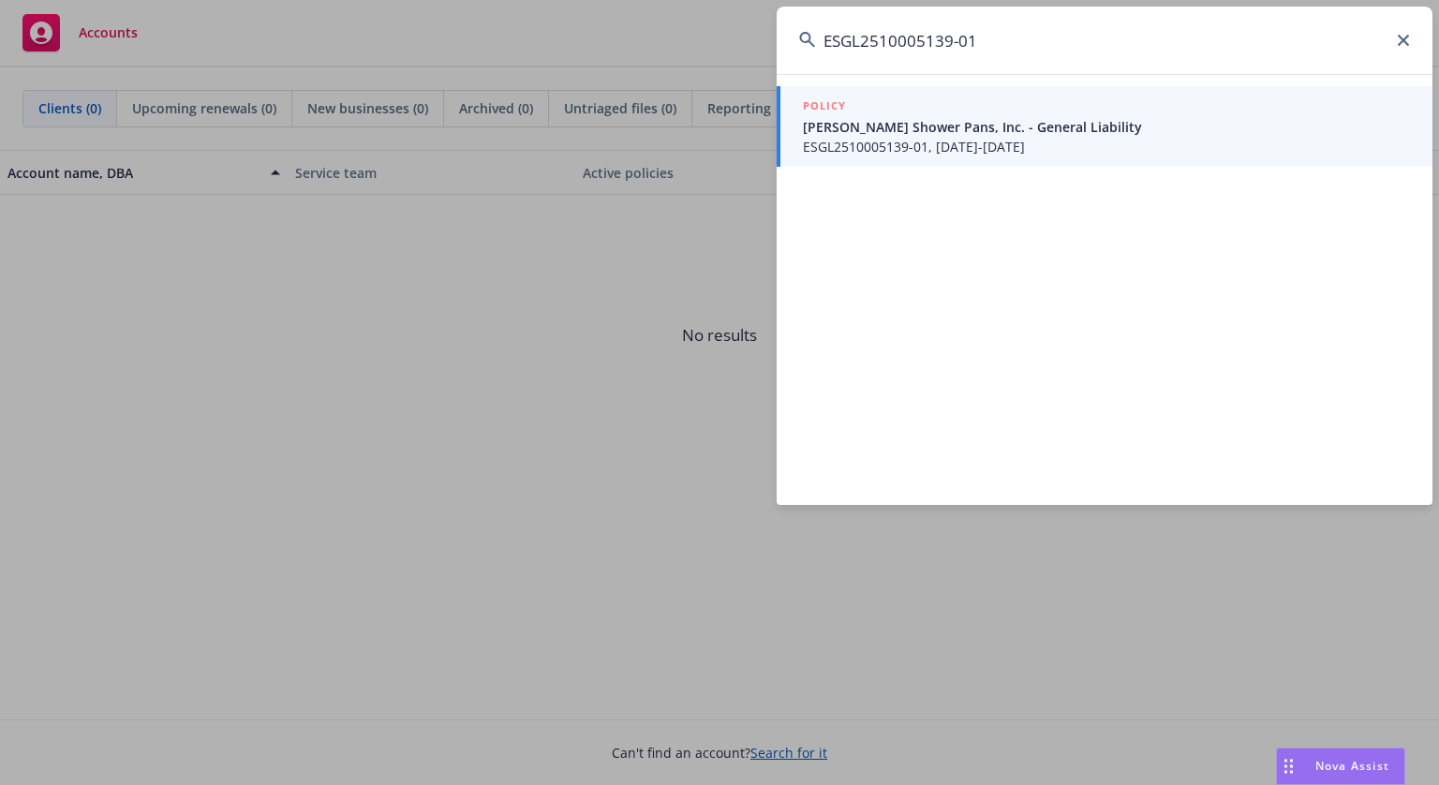
type input "ESGL2510005139-01"
click at [978, 145] on span "ESGL2510005139-01, [DATE]-[DATE]" at bounding box center [1106, 147] width 607 height 20
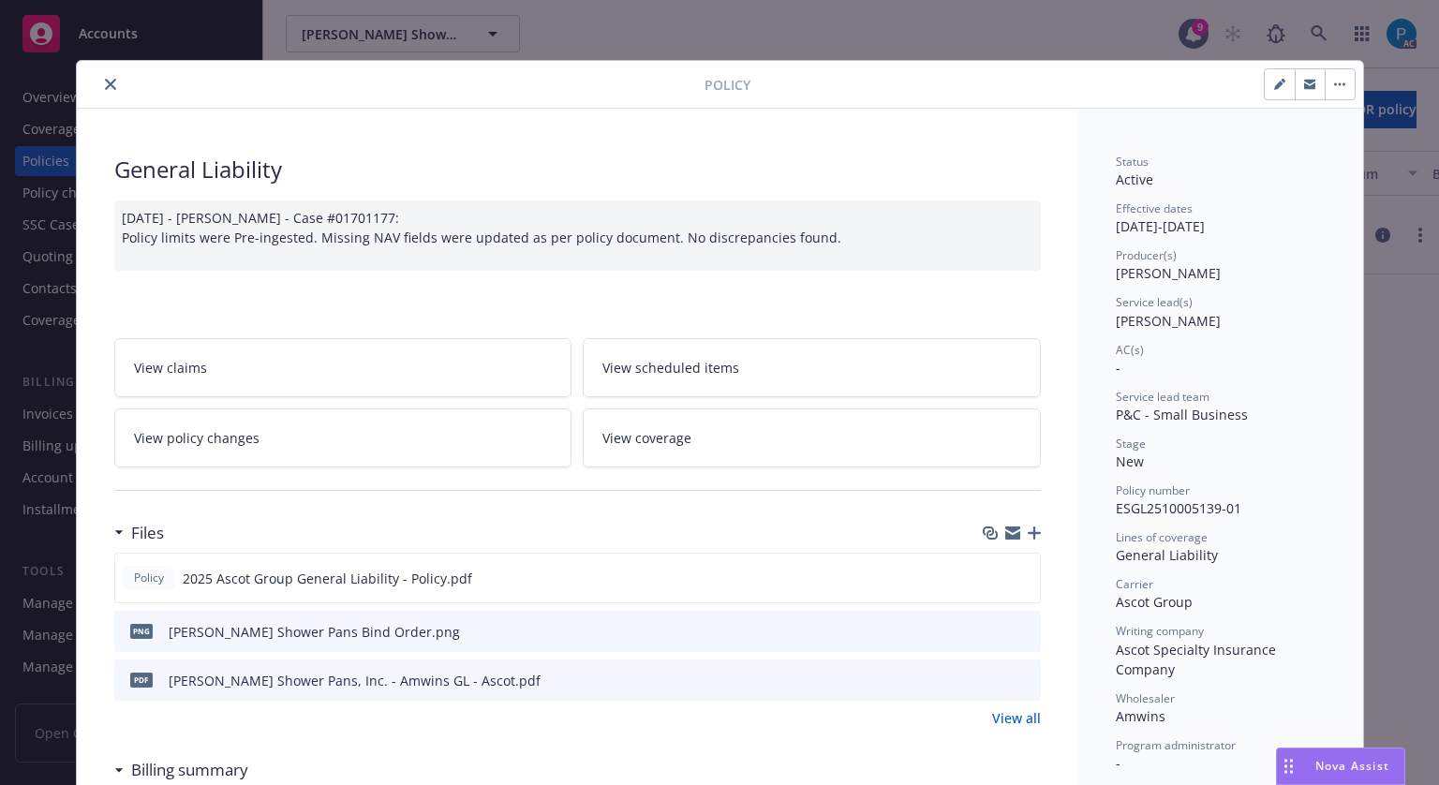
click at [116, 85] on div at bounding box center [394, 84] width 620 height 22
click at [105, 87] on icon "close" at bounding box center [110, 84] width 11 height 11
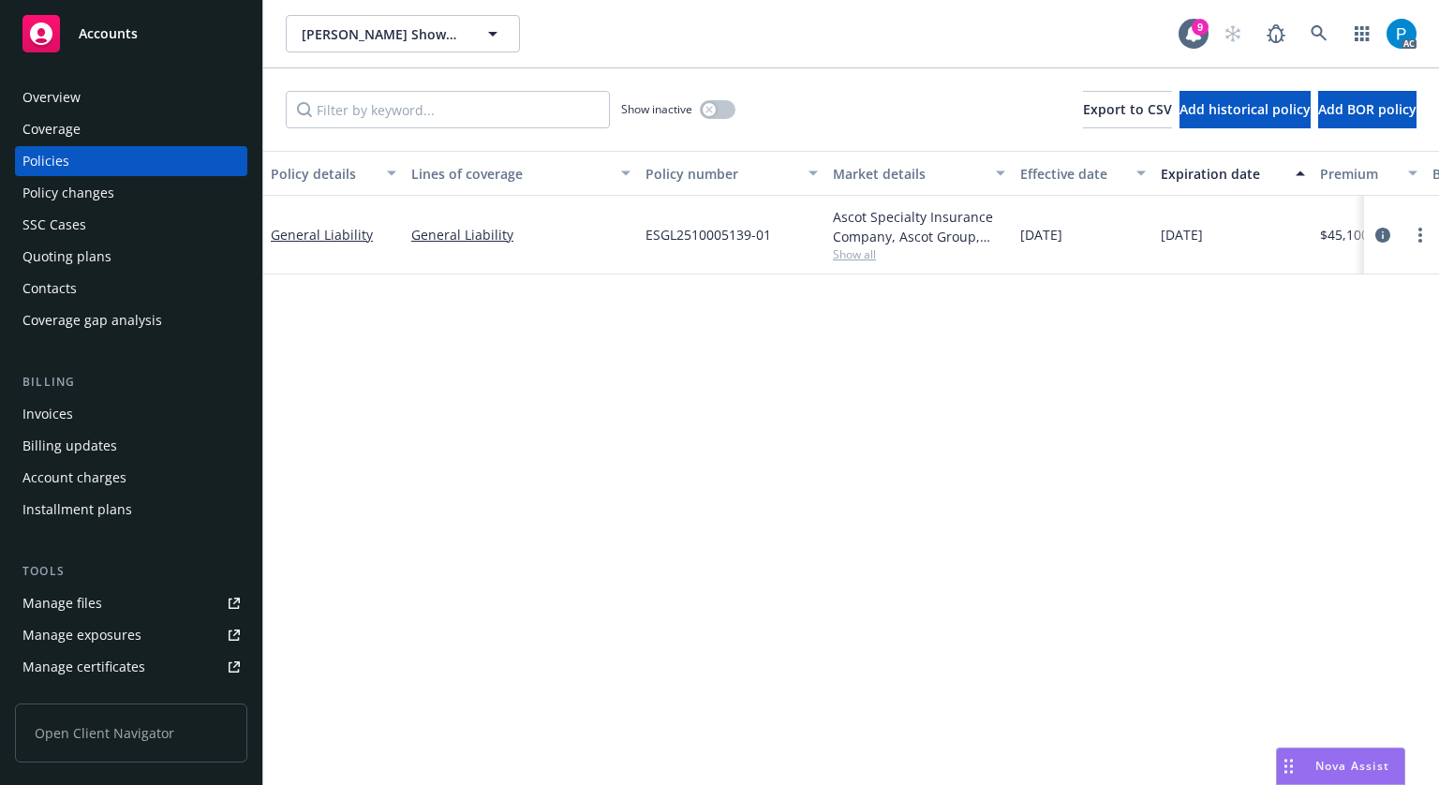
click at [52, 411] on div "Invoices" at bounding box center [47, 414] width 51 height 30
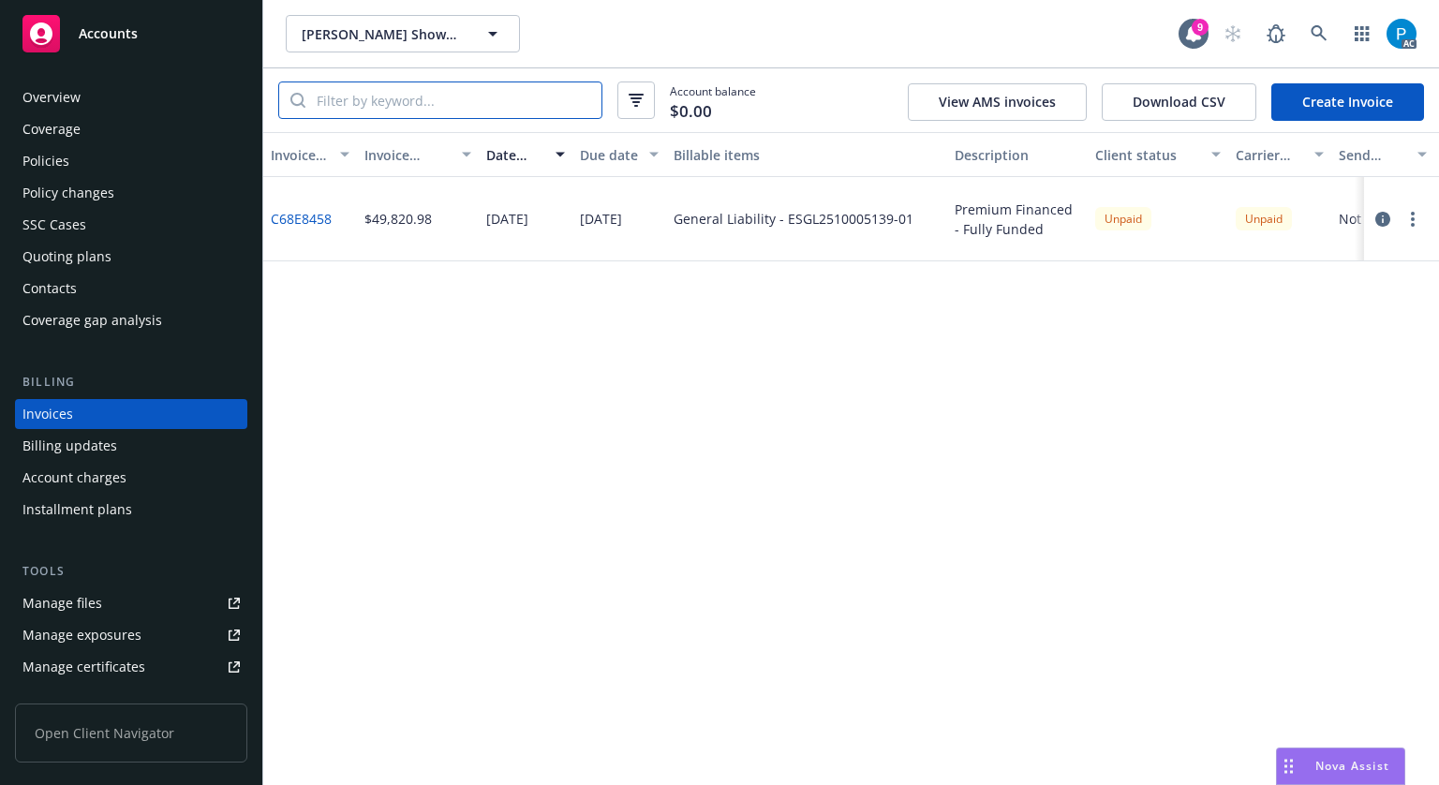
click at [402, 106] on input "search" at bounding box center [453, 100] width 296 height 36
paste input "ESGL2510005139-01"
type input "ESGL2510005139-01"
click at [139, 37] on div "Accounts" at bounding box center [130, 33] width 217 height 37
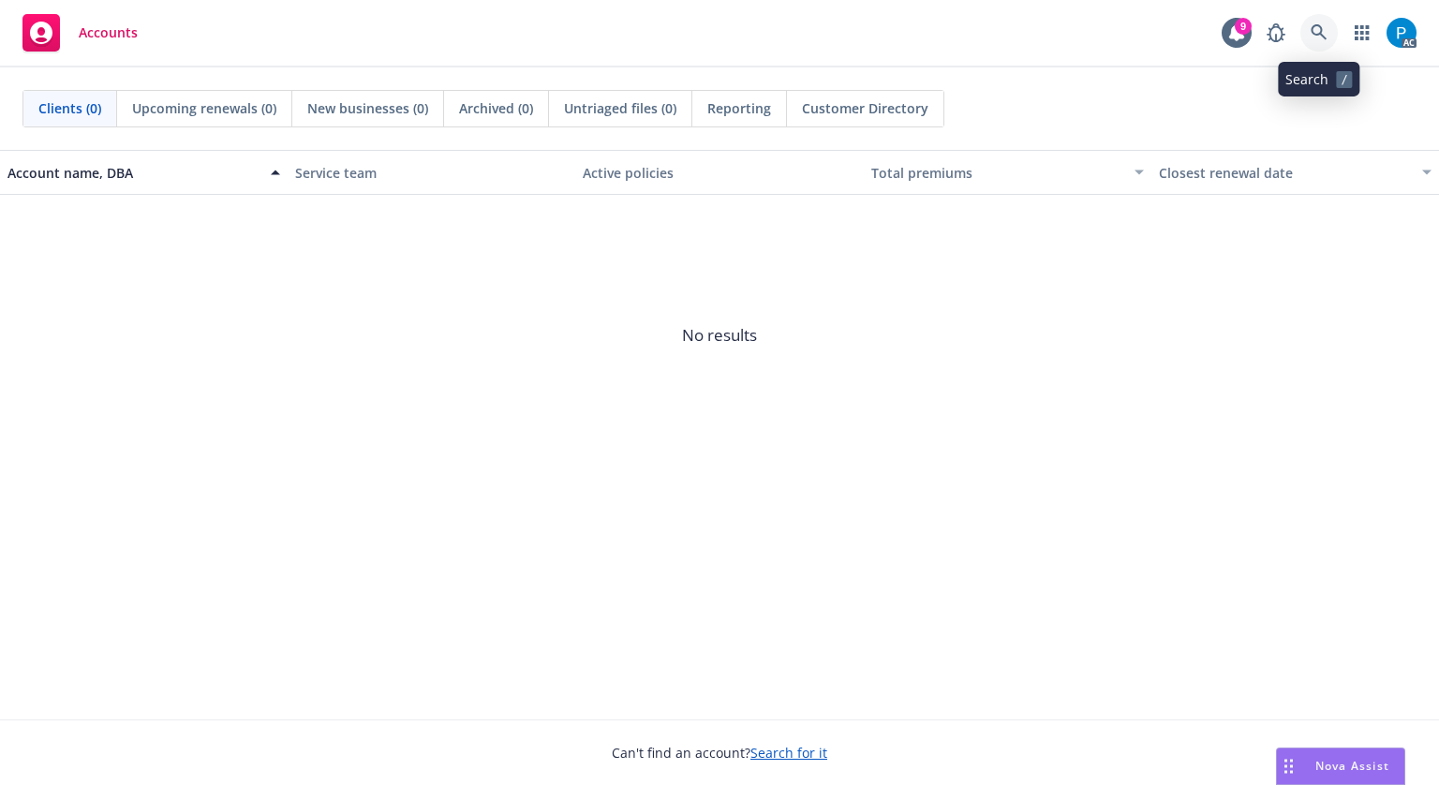
click at [1317, 35] on icon at bounding box center [1319, 32] width 16 height 16
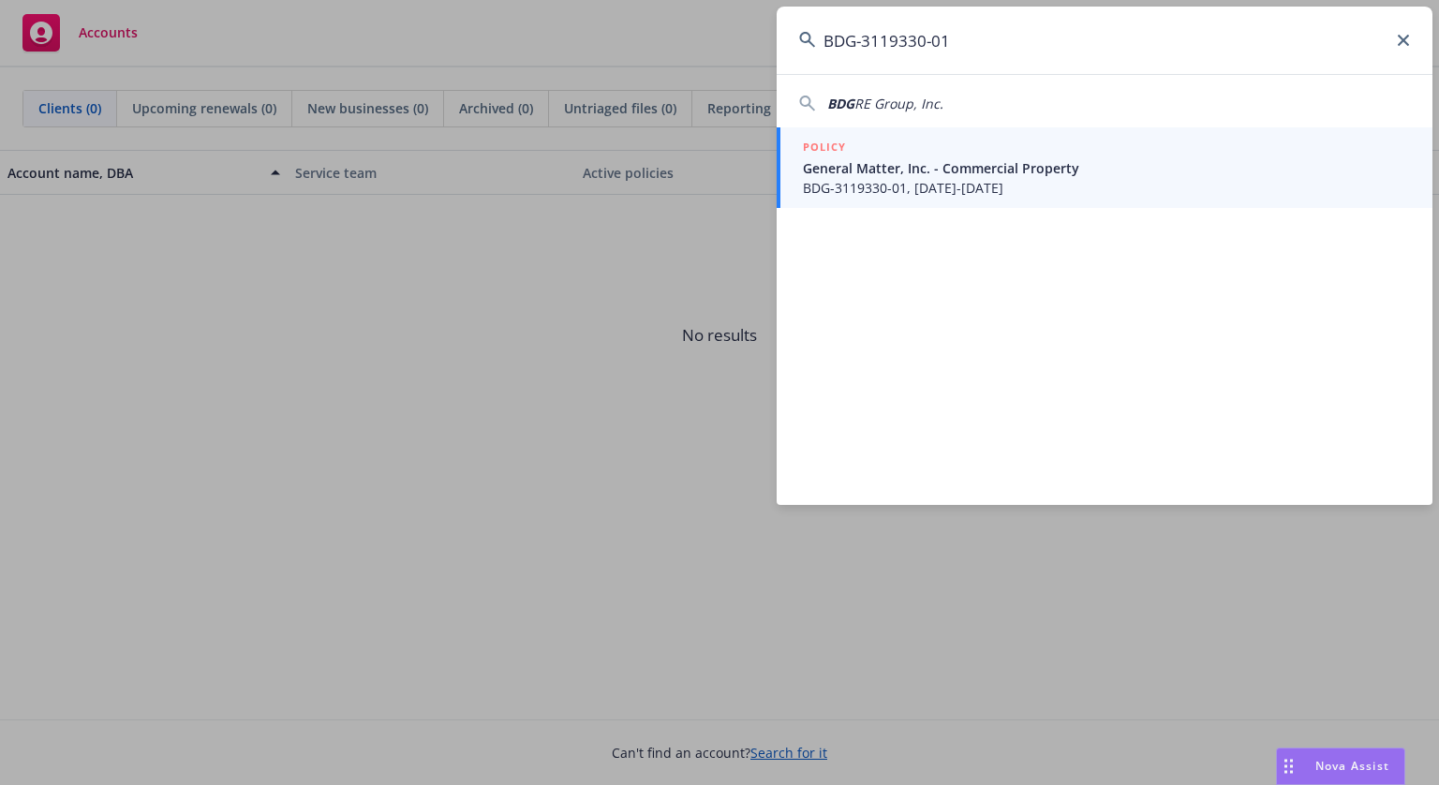
type input "BDG-3119330-01"
click at [937, 156] on div "POLICY" at bounding box center [1106, 148] width 607 height 21
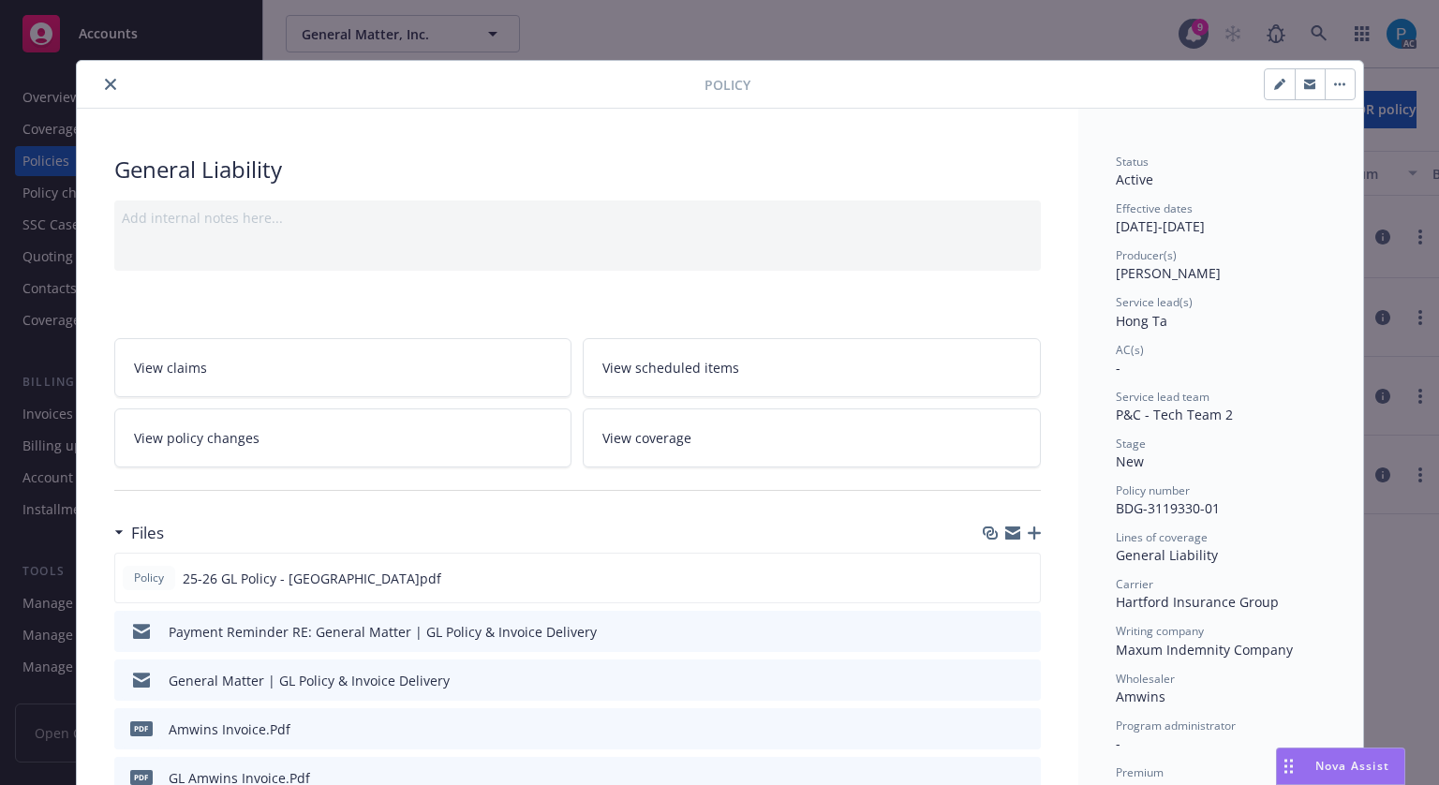
click at [105, 87] on icon "close" at bounding box center [110, 84] width 11 height 11
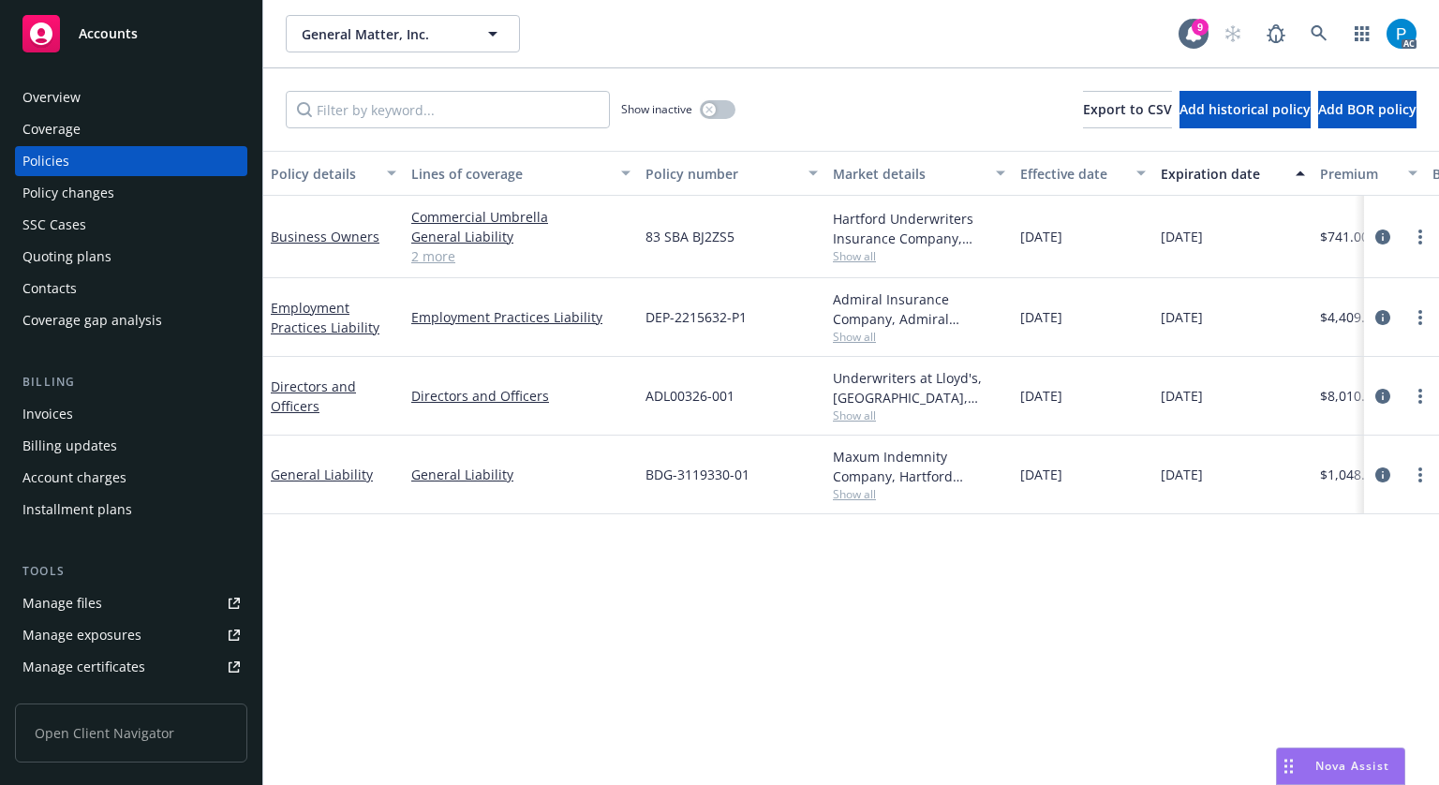
click at [77, 421] on div "Invoices" at bounding box center [130, 414] width 217 height 30
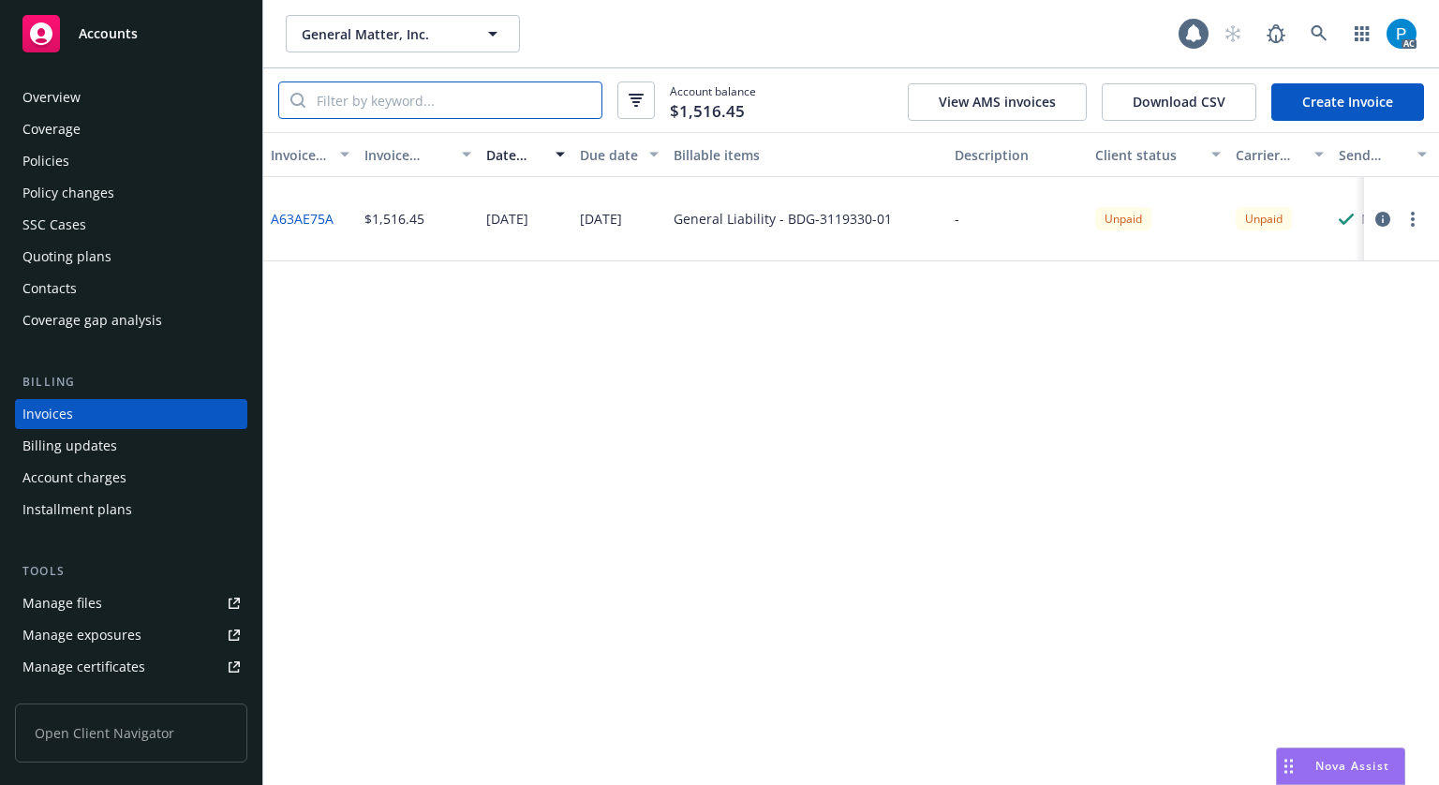
click at [438, 109] on input "search" at bounding box center [453, 100] width 296 height 36
paste input "BDG-3119330-01"
type input "BDG-3119330-01"
click at [145, 33] on div "Accounts" at bounding box center [130, 33] width 217 height 37
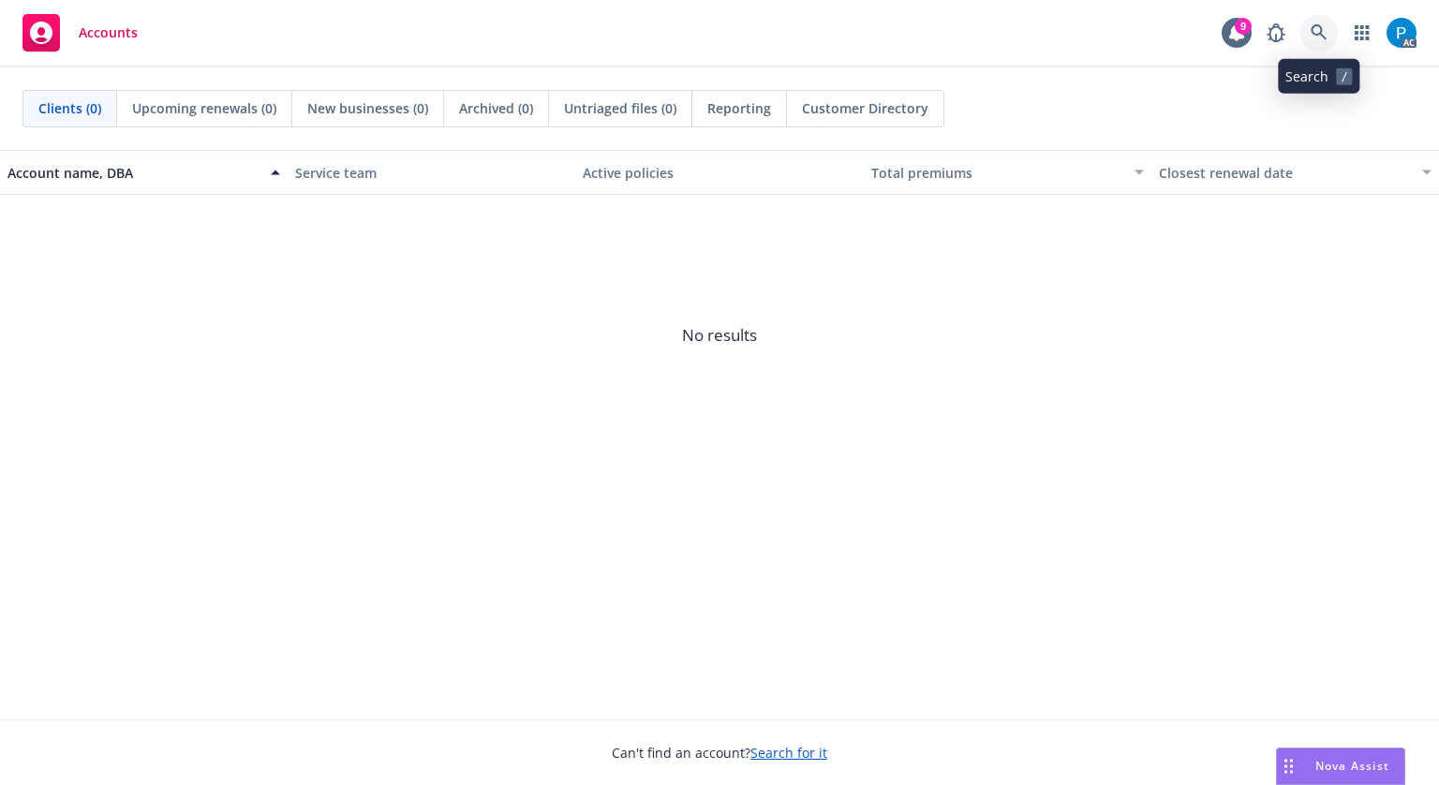
click at [1312, 28] on icon at bounding box center [1319, 32] width 16 height 16
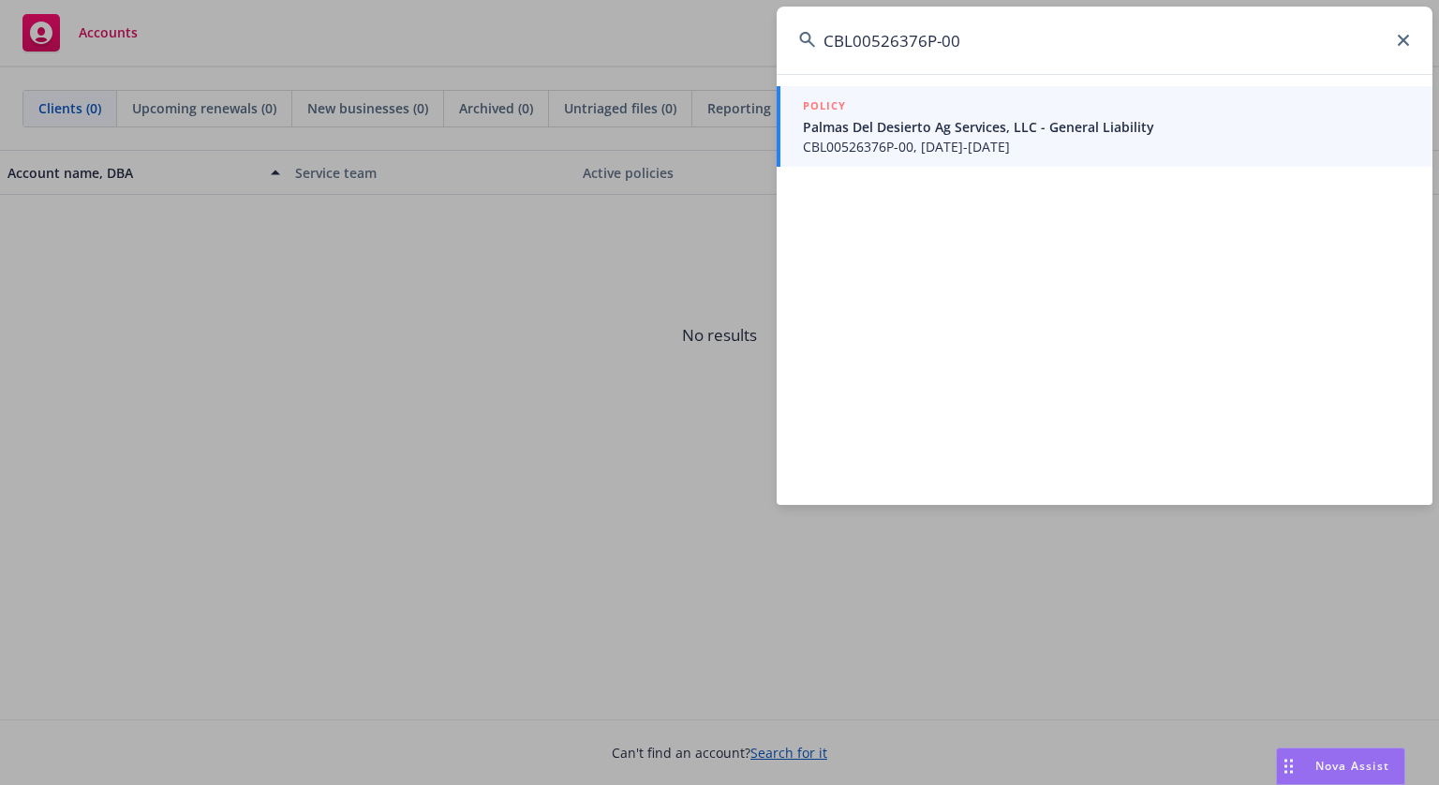
type input "CBL00526376P-00"
click at [928, 128] on span "Palmas Del Desierto Ag Services, LLC - General Liability" at bounding box center [1106, 127] width 607 height 20
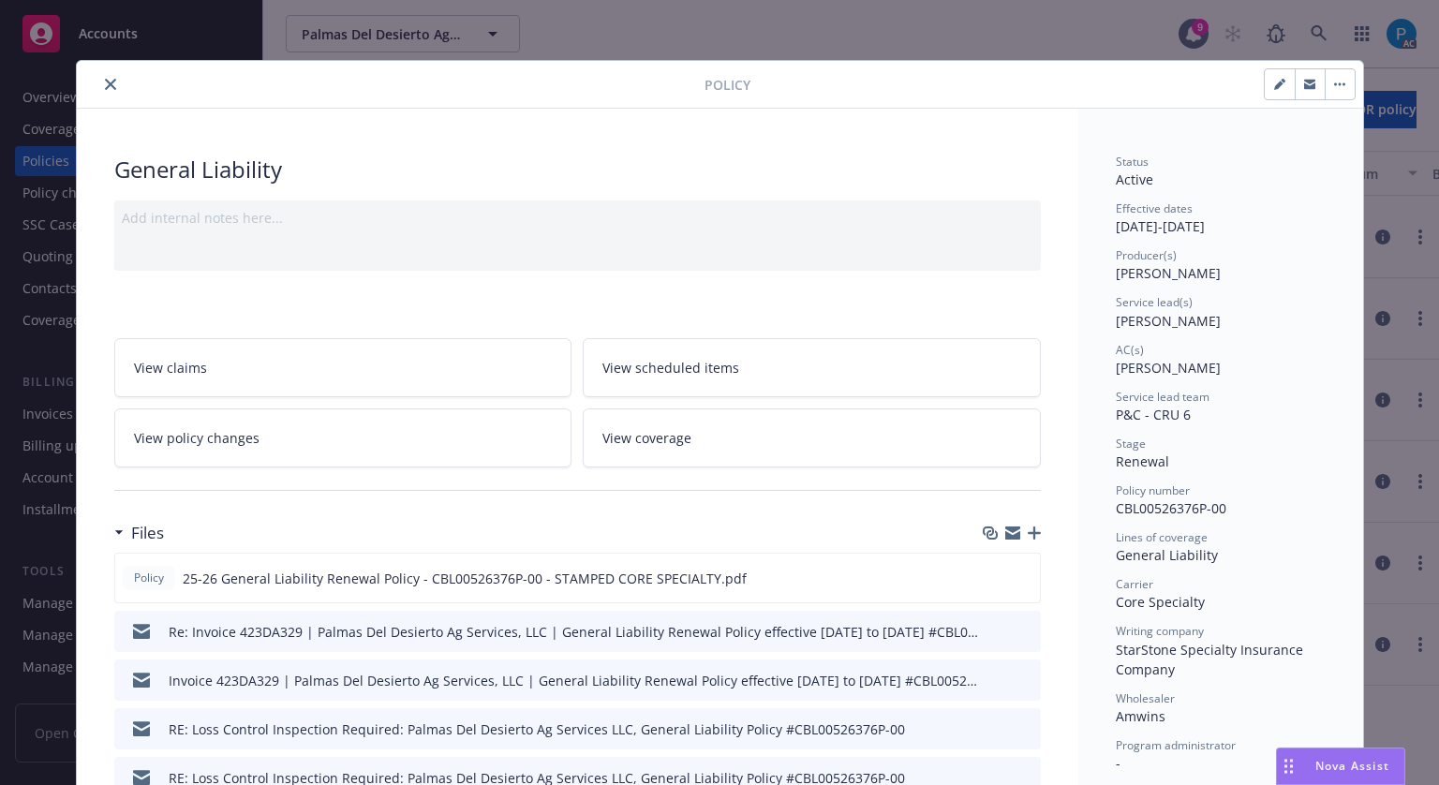
click at [105, 85] on icon "close" at bounding box center [110, 84] width 11 height 11
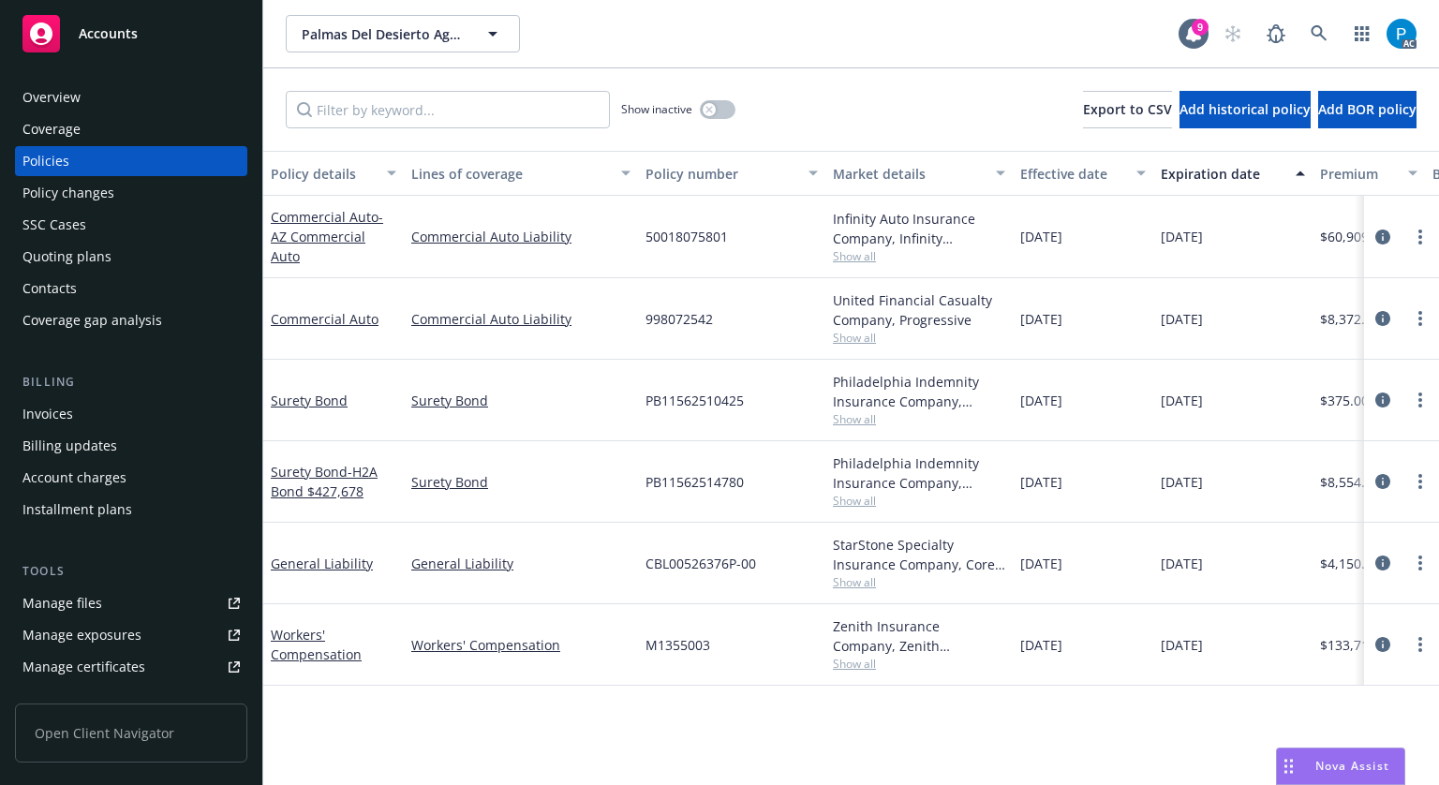
click at [60, 415] on div "Invoices" at bounding box center [47, 414] width 51 height 30
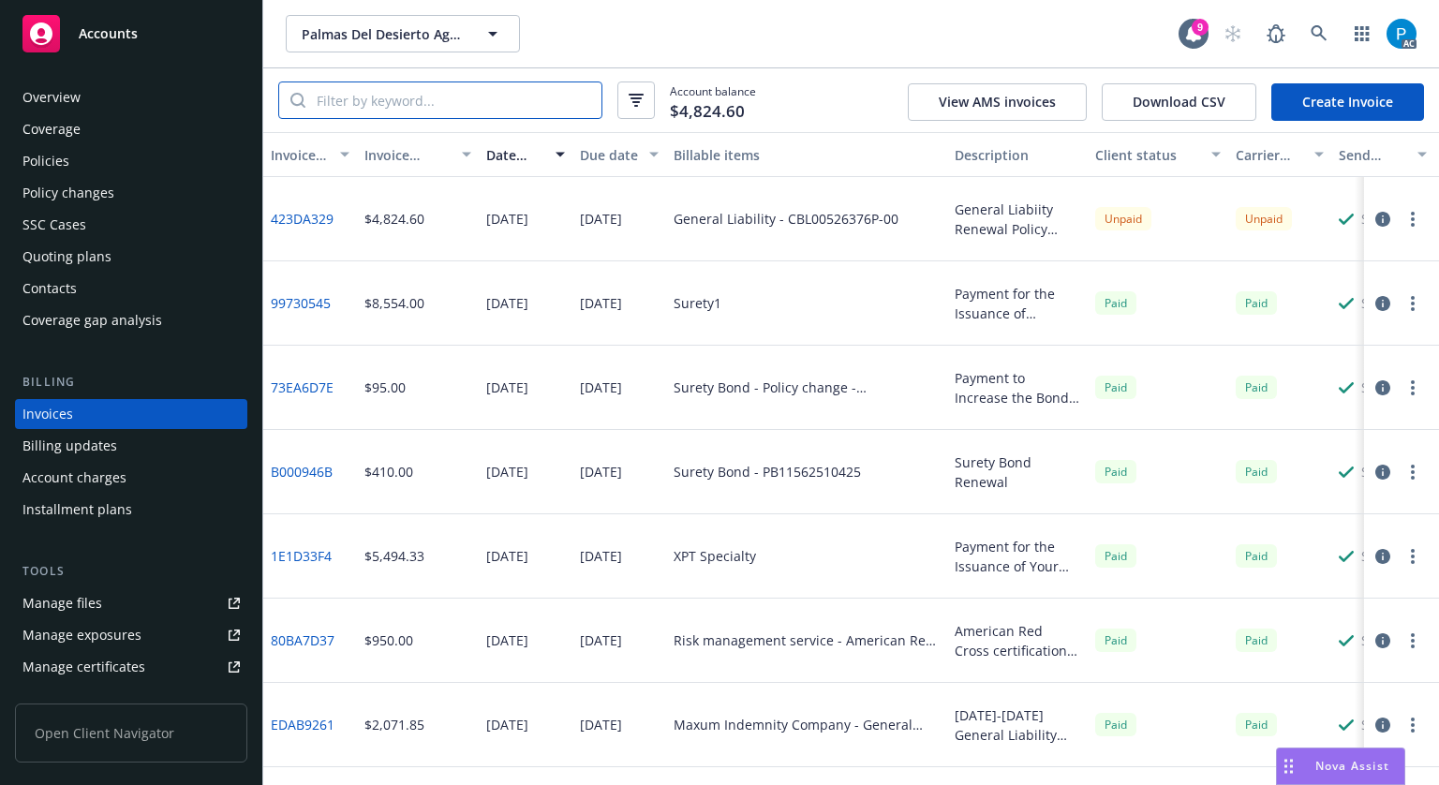
click at [443, 106] on input "search" at bounding box center [453, 100] width 296 height 36
paste input "CBL00526376P-00"
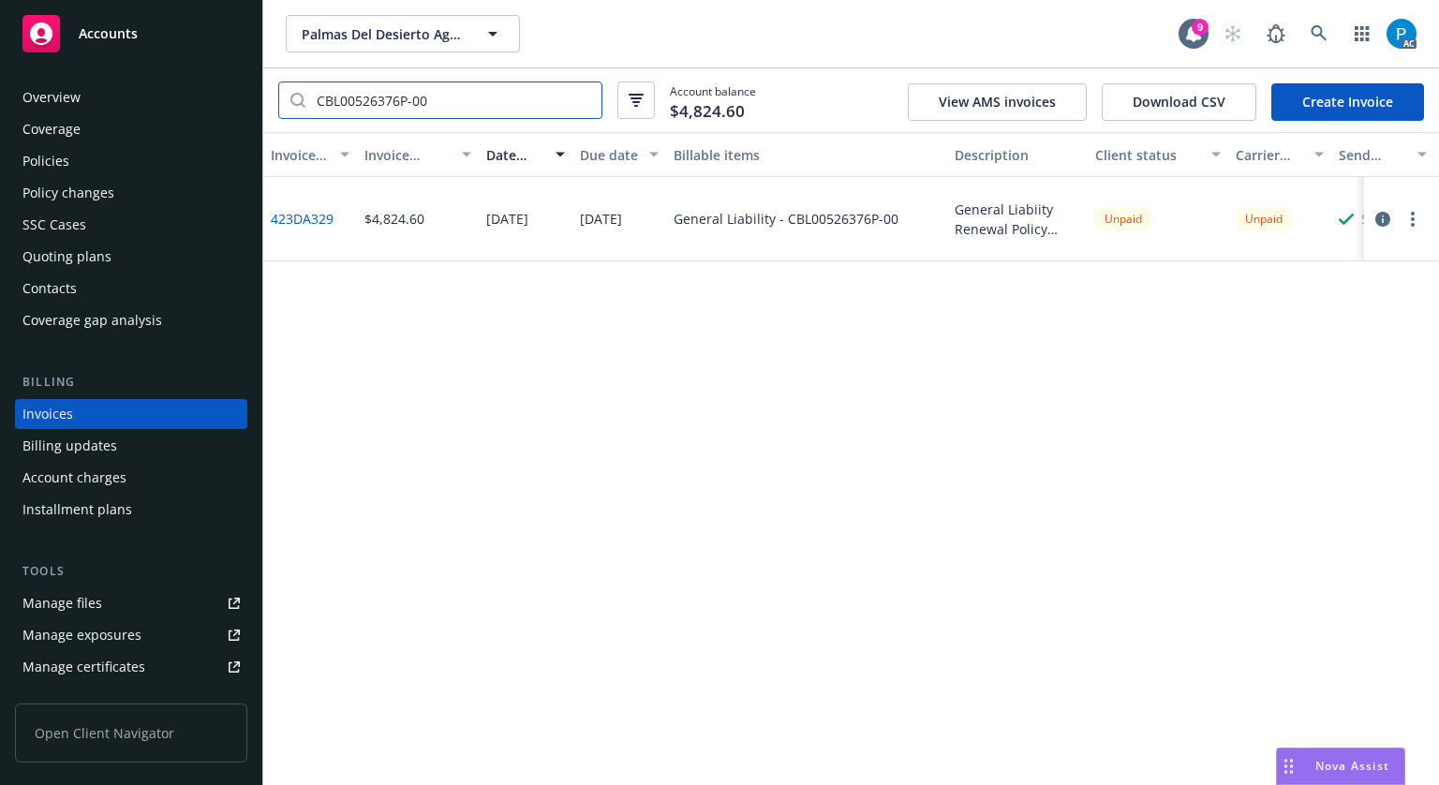
type input "CBL00526376P-00"
click at [103, 156] on div "Policies" at bounding box center [130, 161] width 217 height 30
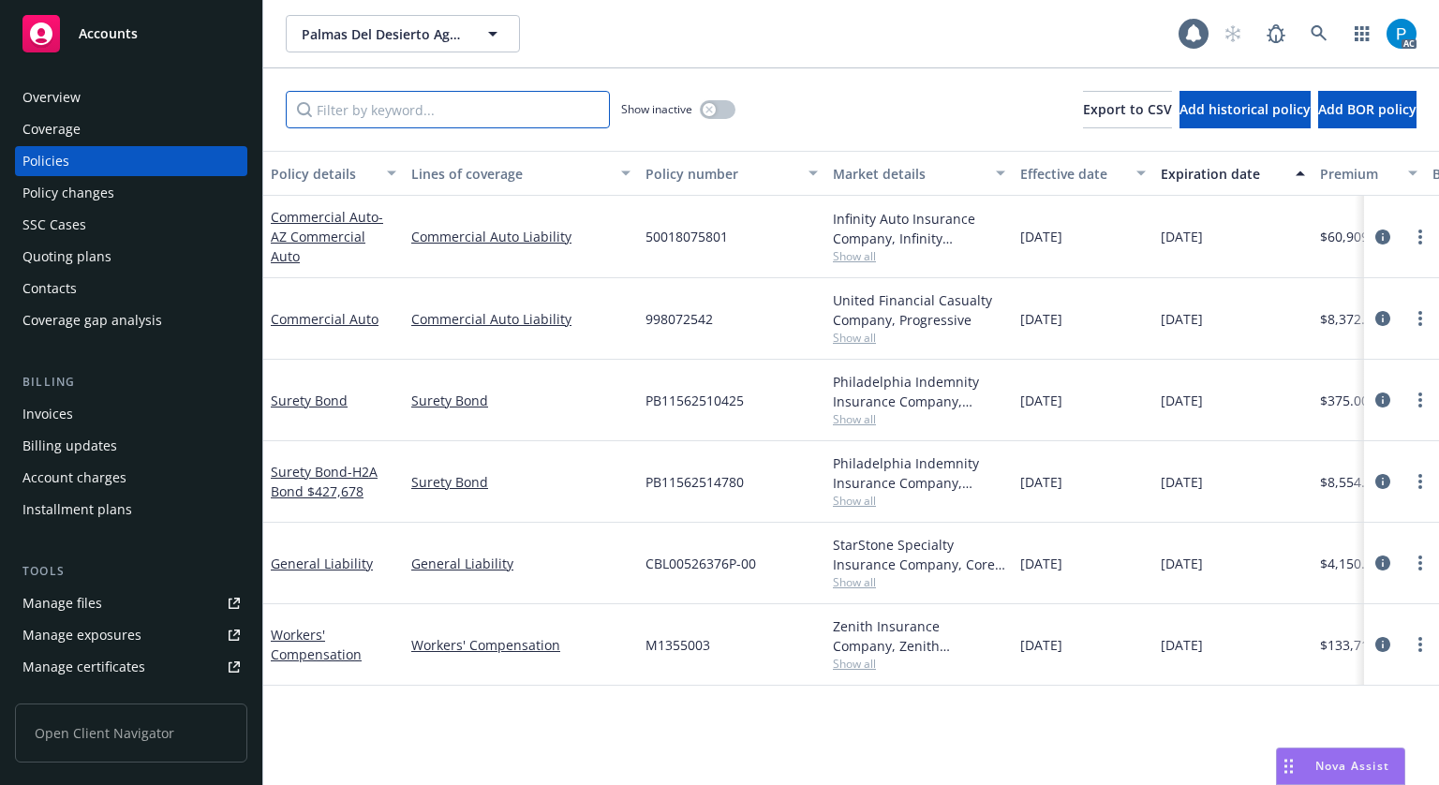
click at [358, 117] on input "Filter by keyword..." at bounding box center [448, 109] width 324 height 37
paste input "CBL00526376P-00"
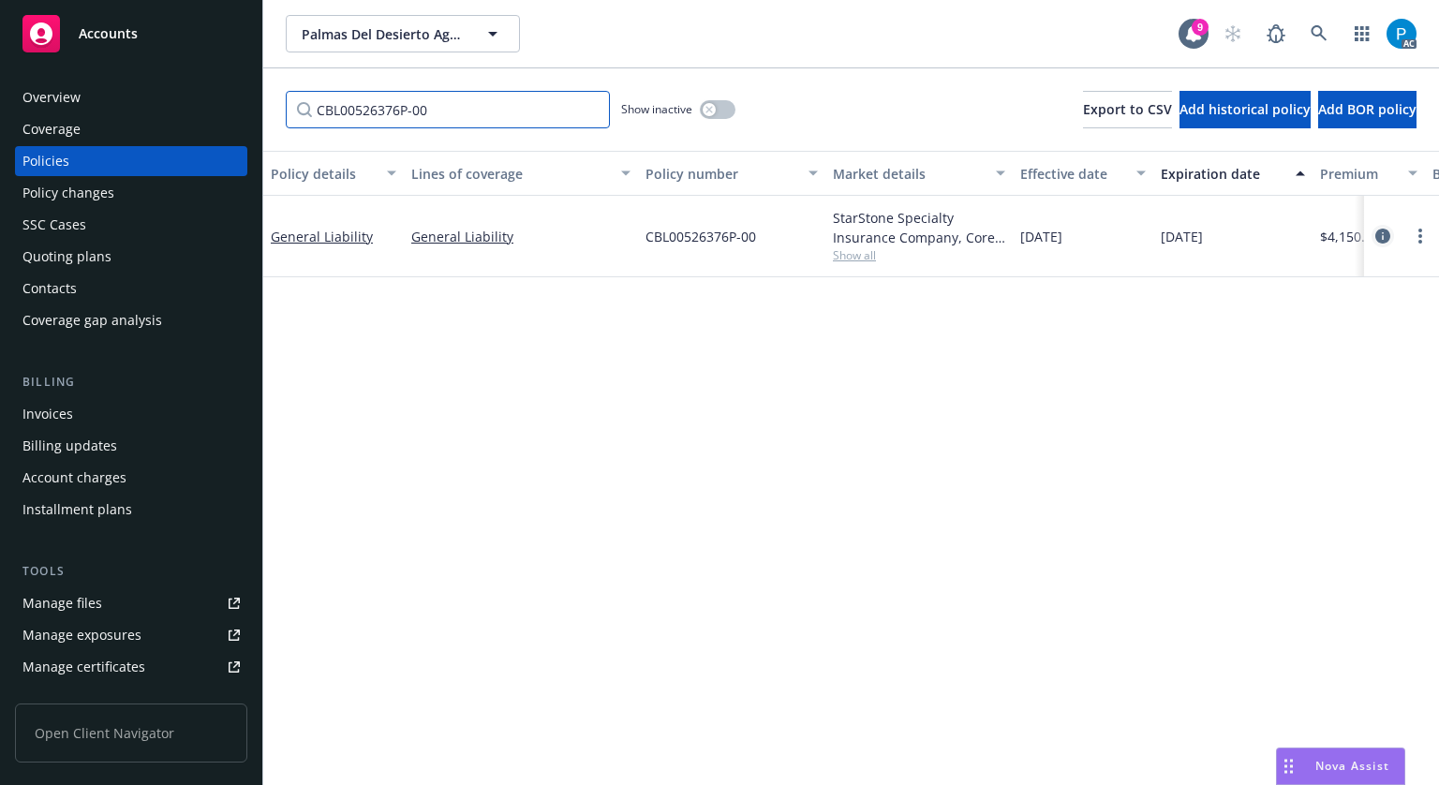
type input "CBL00526376P-00"
click at [1375, 231] on icon "circleInformation" at bounding box center [1382, 236] width 15 height 15
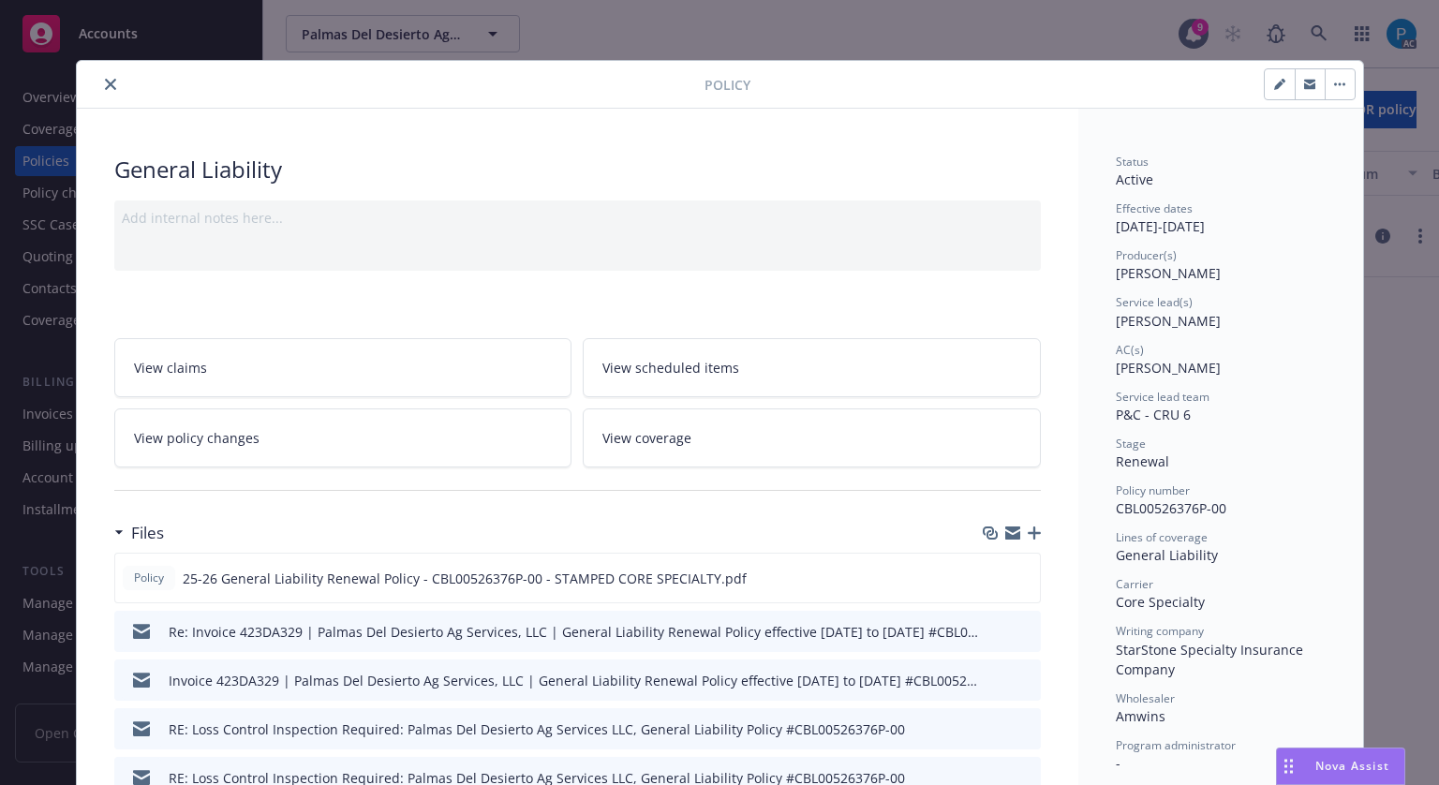
scroll to position [56, 0]
